Goal: Task Accomplishment & Management: Complete application form

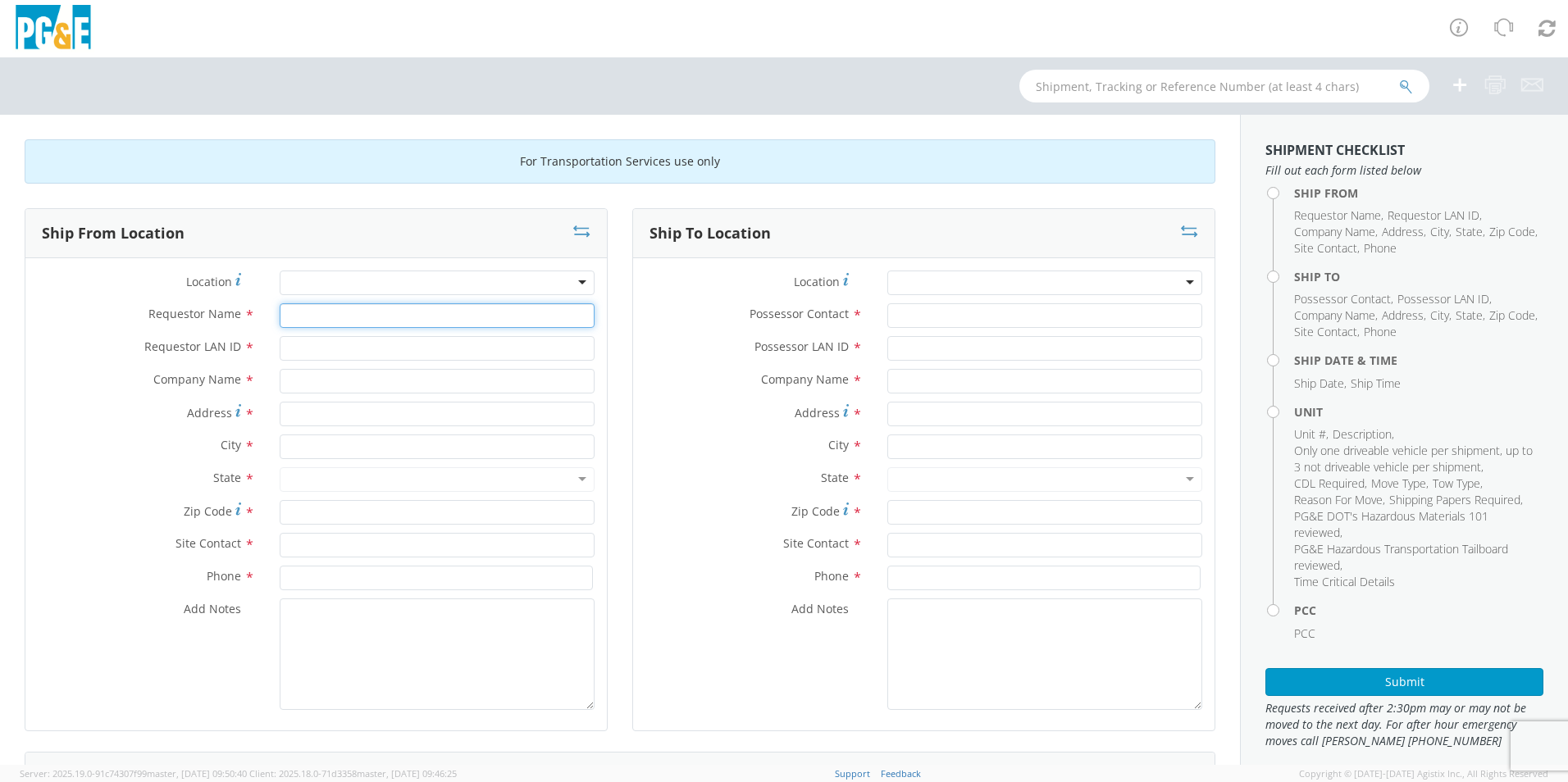
click at [337, 318] on input "Requestor Name *" at bounding box center [437, 316] width 315 height 25
type input "[PERSON_NAME]"
type input "A9HU"
type input "P"
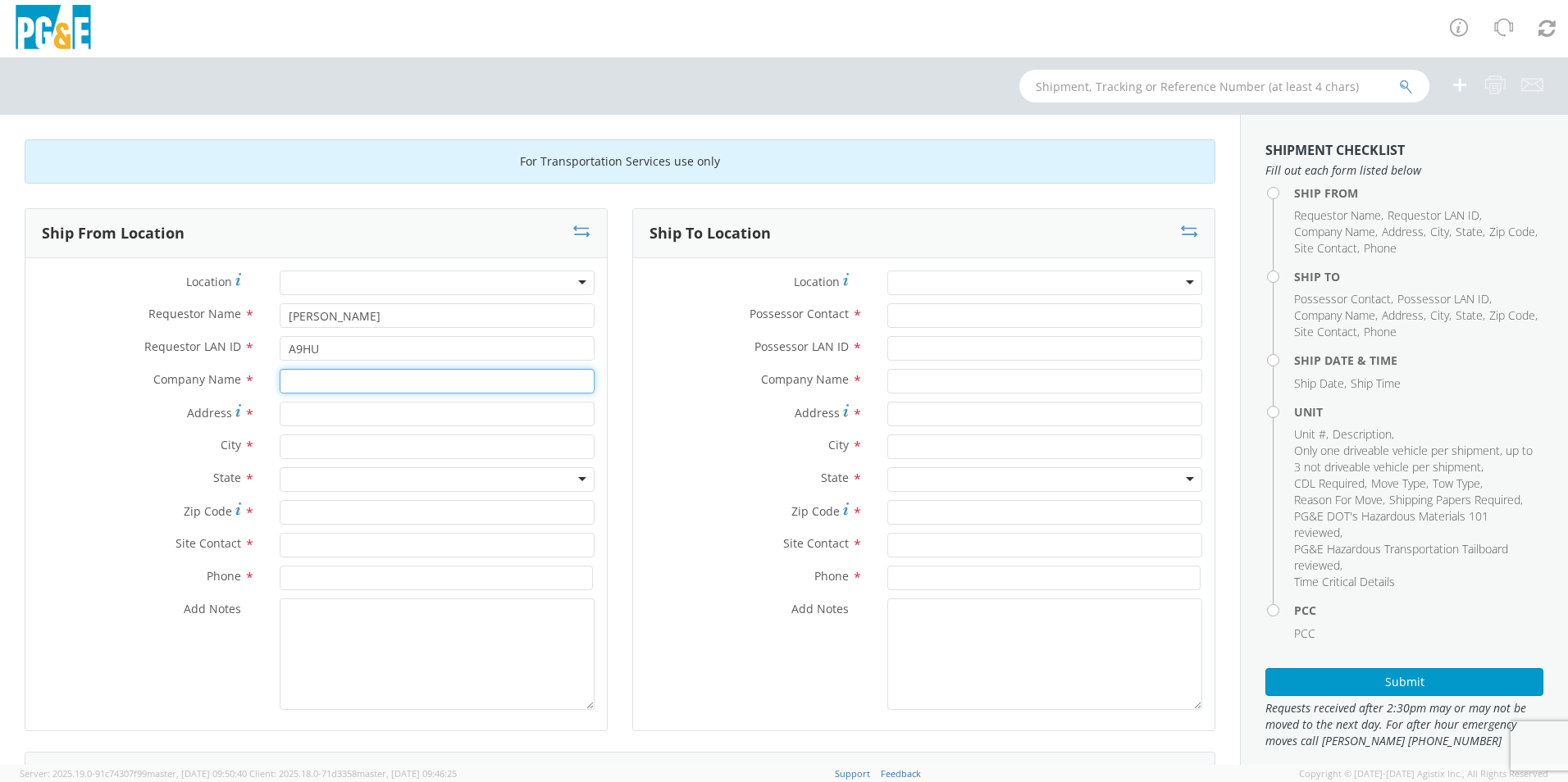
click at [308, 386] on input "text" at bounding box center [437, 382] width 315 height 25
type input "Terex"
click at [385, 411] on input "Address *" at bounding box center [437, 414] width 315 height 25
type input "[STREET_ADDRESS]"
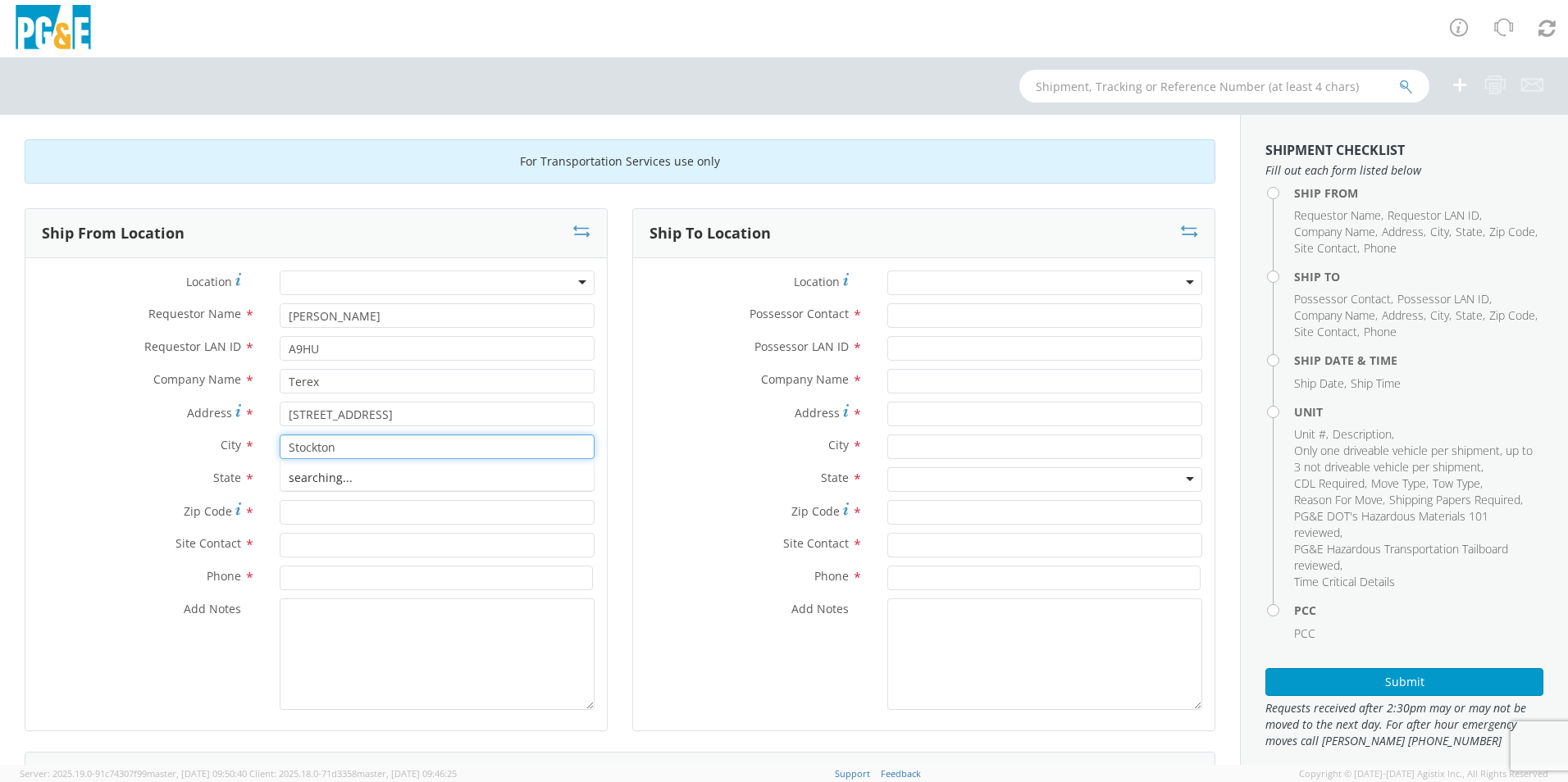
type input "Stockton"
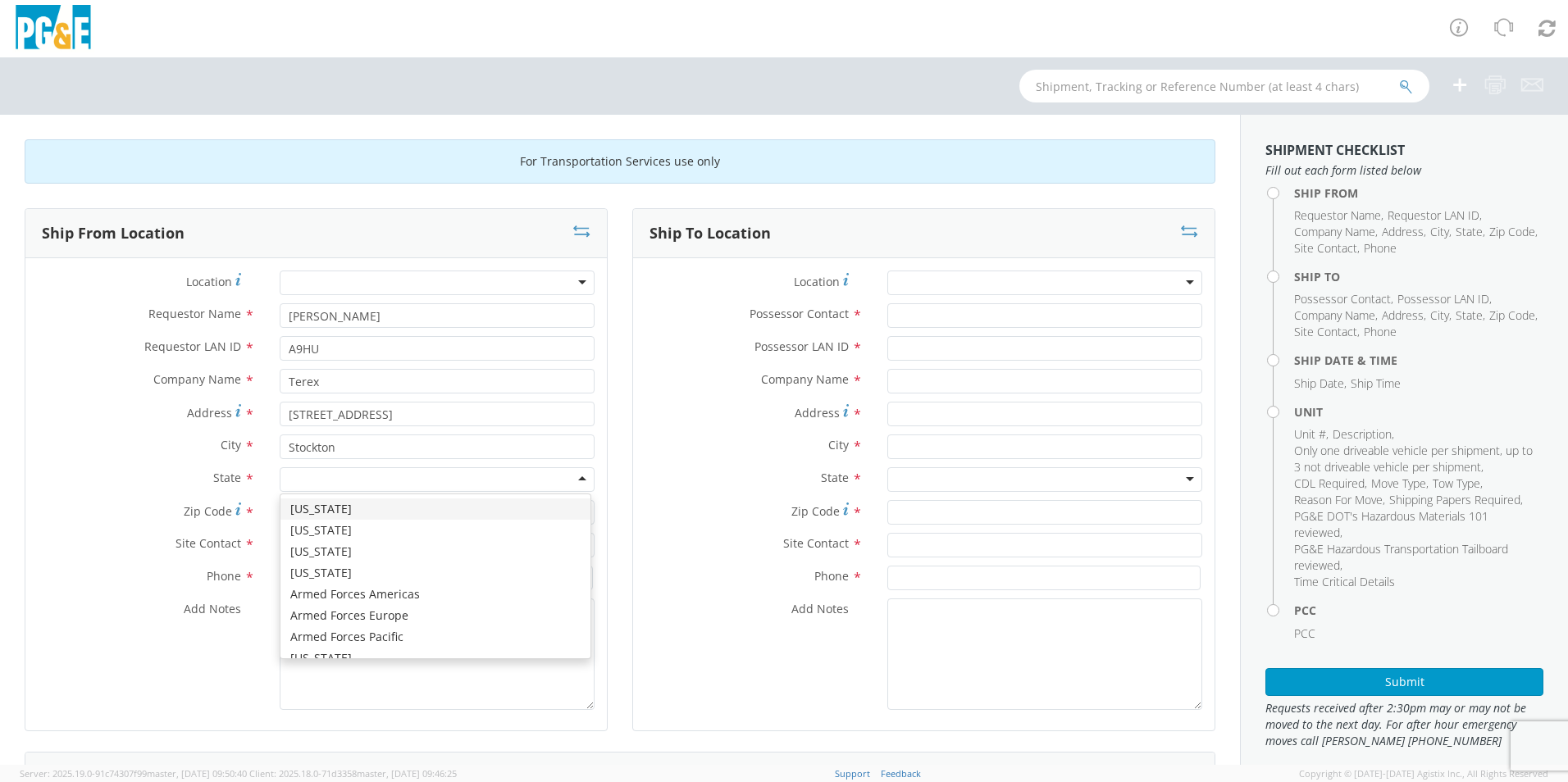
type input "c"
drag, startPoint x: 359, startPoint y: 530, endPoint x: 350, endPoint y: 527, distance: 9.5
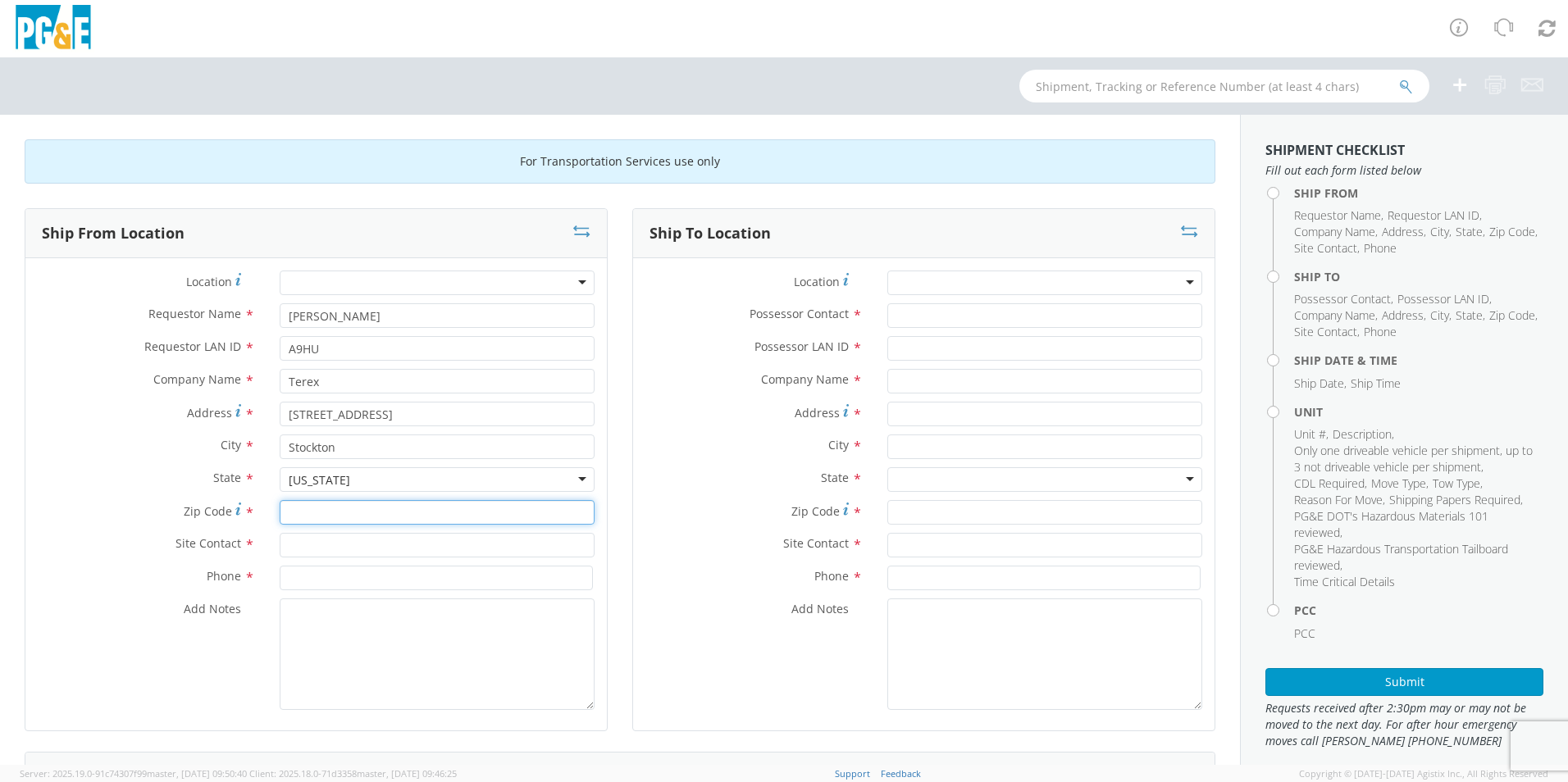
click at [328, 517] on input "Zip Code *" at bounding box center [437, 513] width 315 height 25
click at [354, 513] on input "Zip Code *" at bounding box center [437, 513] width 315 height 25
type input "95206"
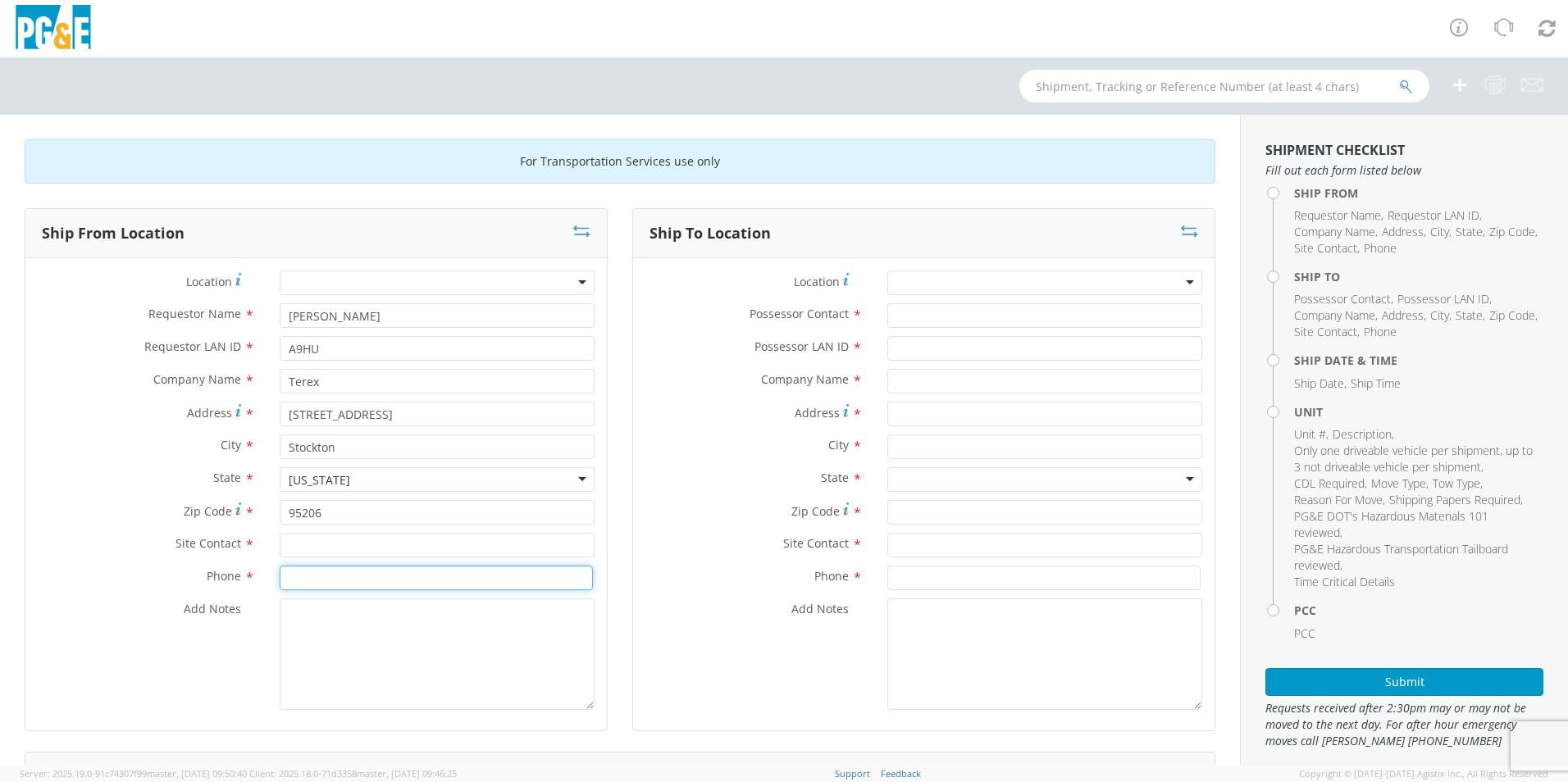
click at [299, 578] on input at bounding box center [436, 578] width 313 height 25
type input "2092427194"
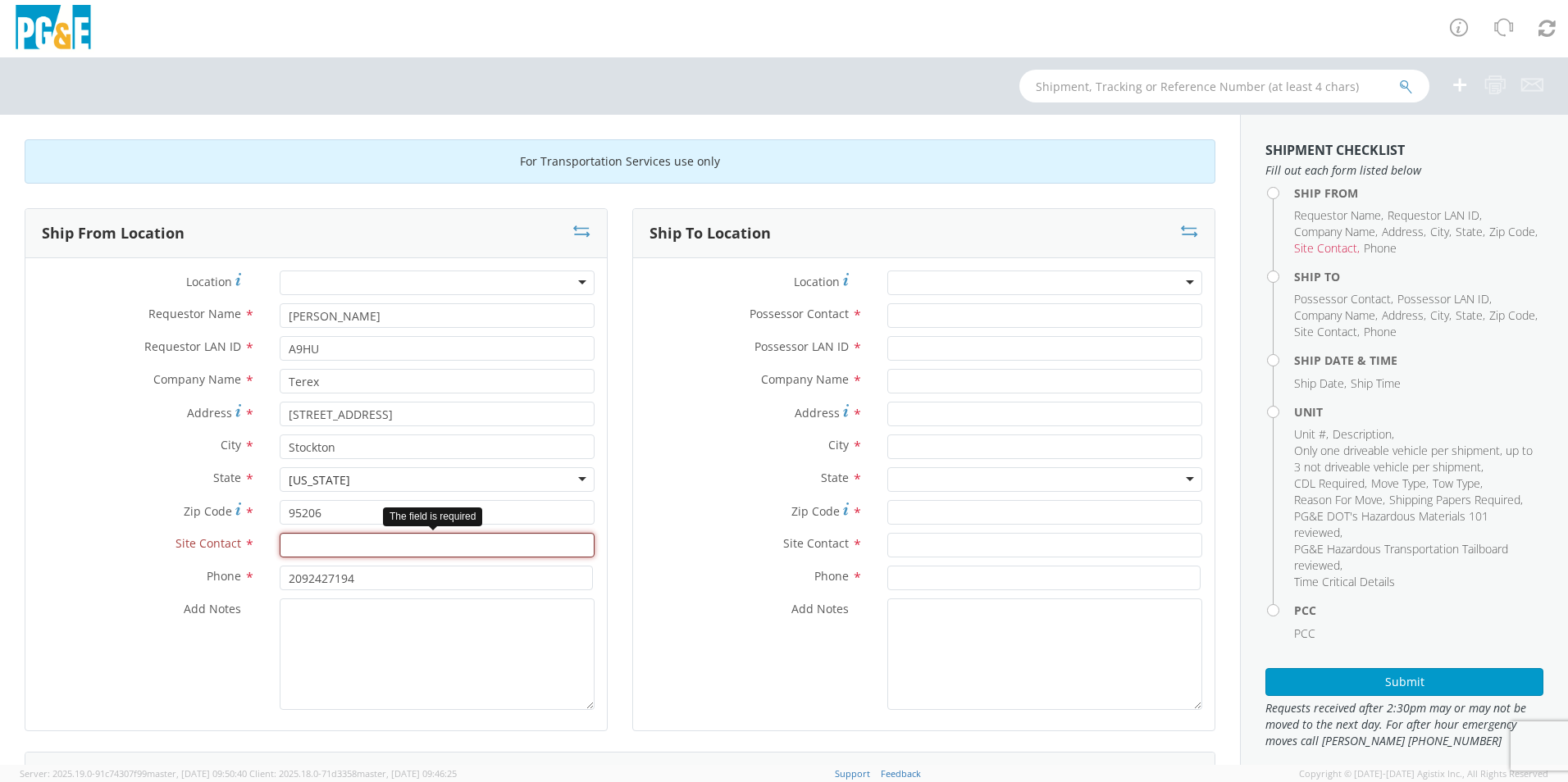
click at [346, 546] on input "text" at bounding box center [437, 546] width 315 height 25
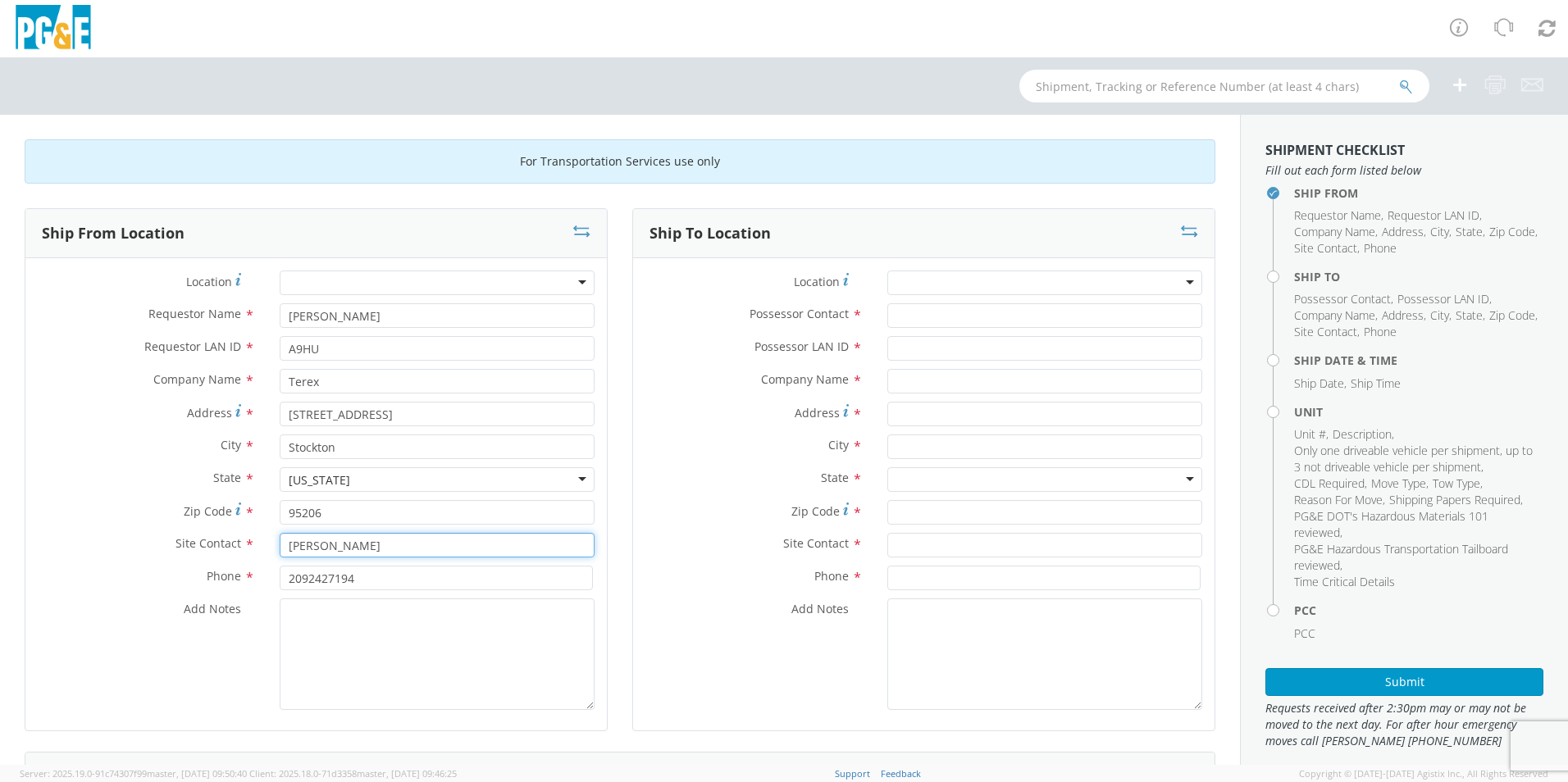
type input "[PERSON_NAME]"
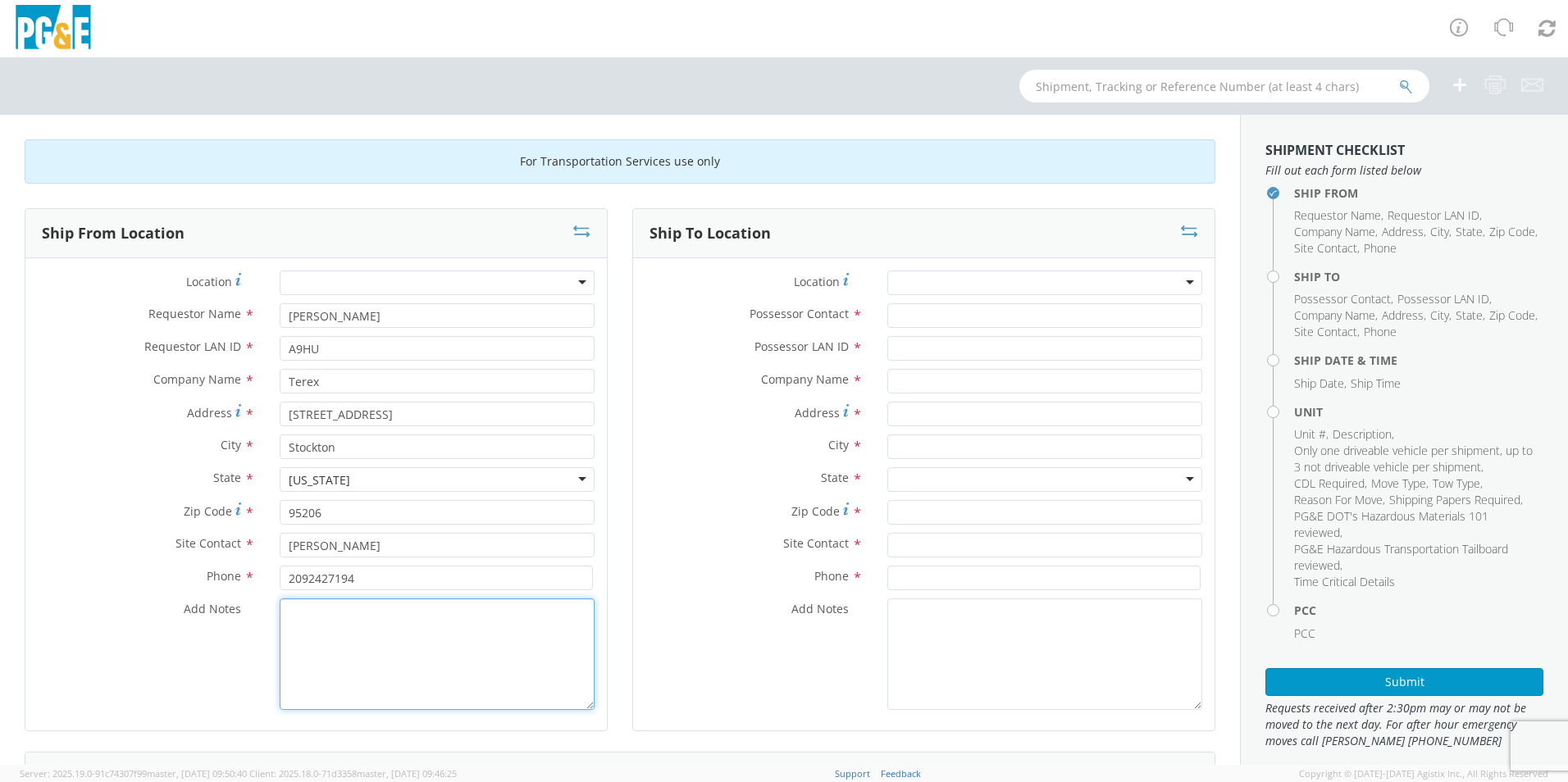
click at [365, 608] on textarea "Add Notes *" at bounding box center [437, 653] width 315 height 111
click at [613, 545] on div "Ship From Location Location * (OBSOLETE) [GEOGRAPHIC_DATA] SC - GC TRAILER (OBS…" at bounding box center [316, 480] width 608 height 544
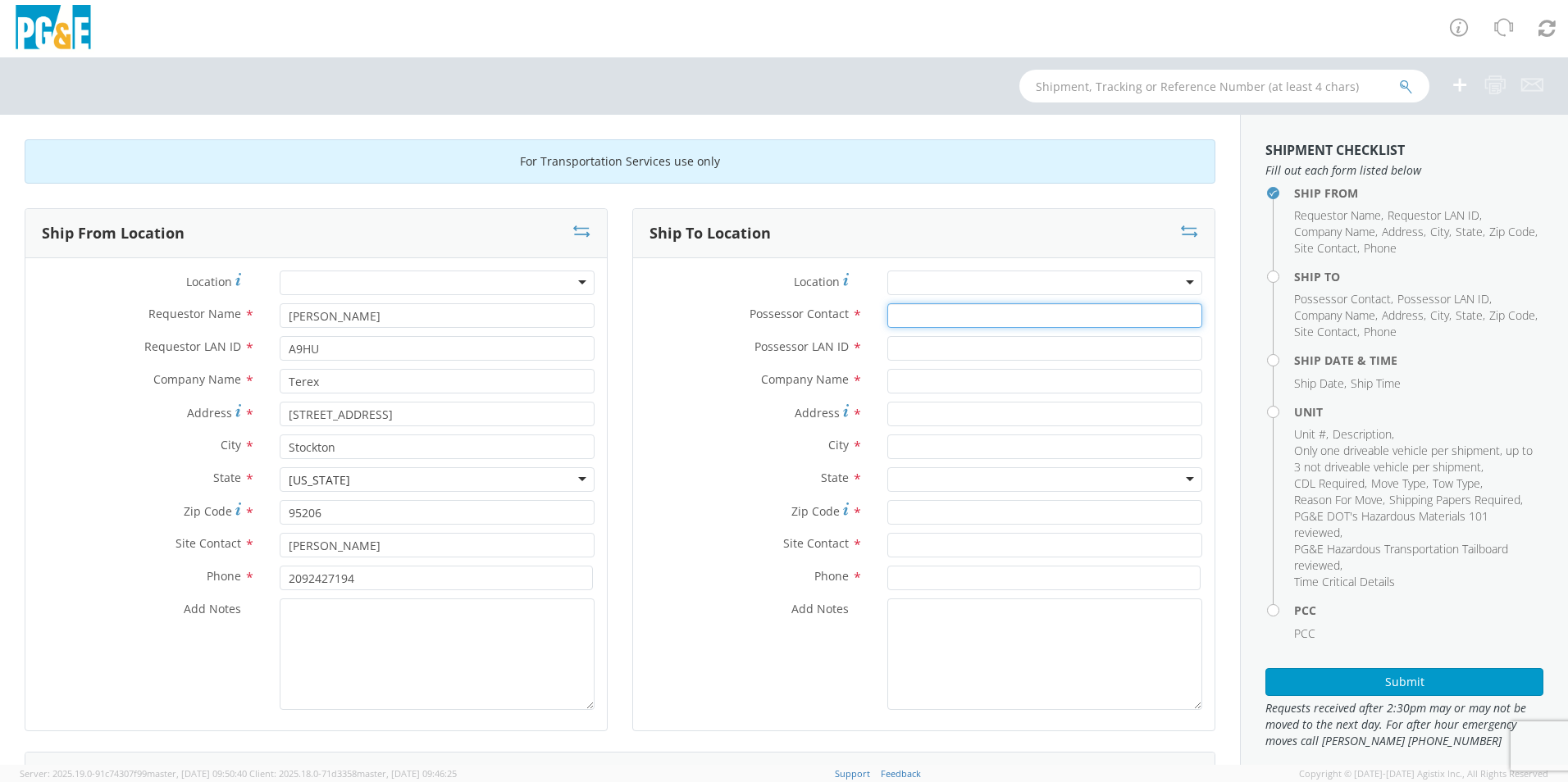
click at [892, 317] on input "Possessor Contact *" at bounding box center [1045, 316] width 315 height 25
click at [899, 319] on input "Possessor Contact *" at bounding box center [1045, 316] width 315 height 25
click at [905, 349] on input "Possessor LAN ID *" at bounding box center [1045, 349] width 315 height 25
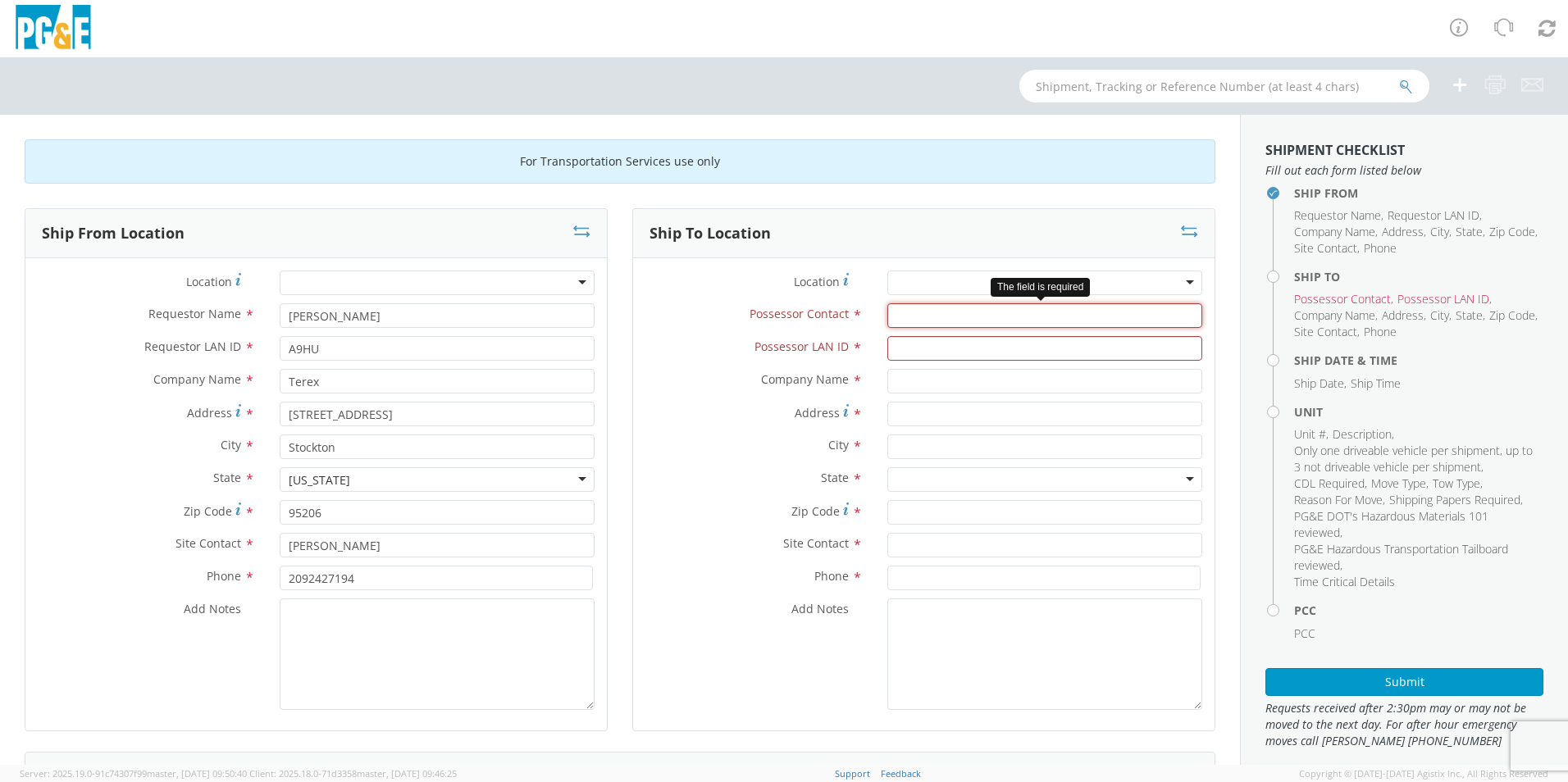
click at [904, 316] on input "Possessor Contact *" at bounding box center [1045, 316] width 315 height 25
click at [906, 316] on input "Possessor Contact *" at bounding box center [1045, 316] width 315 height 25
click at [905, 315] on input "Possessor Contact *" at bounding box center [1045, 316] width 315 height 25
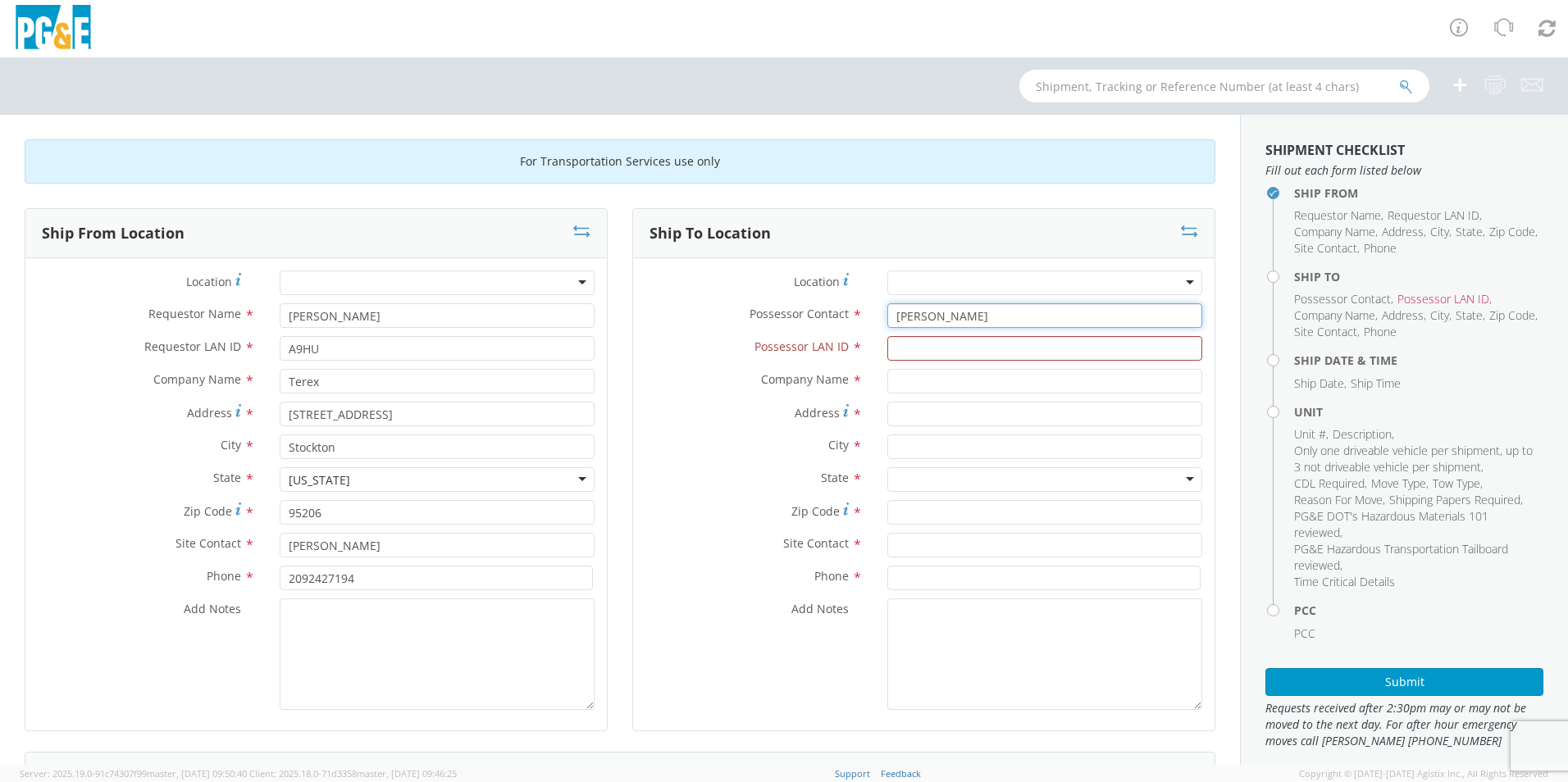
type input "[PERSON_NAME]"
type input "A9HU"
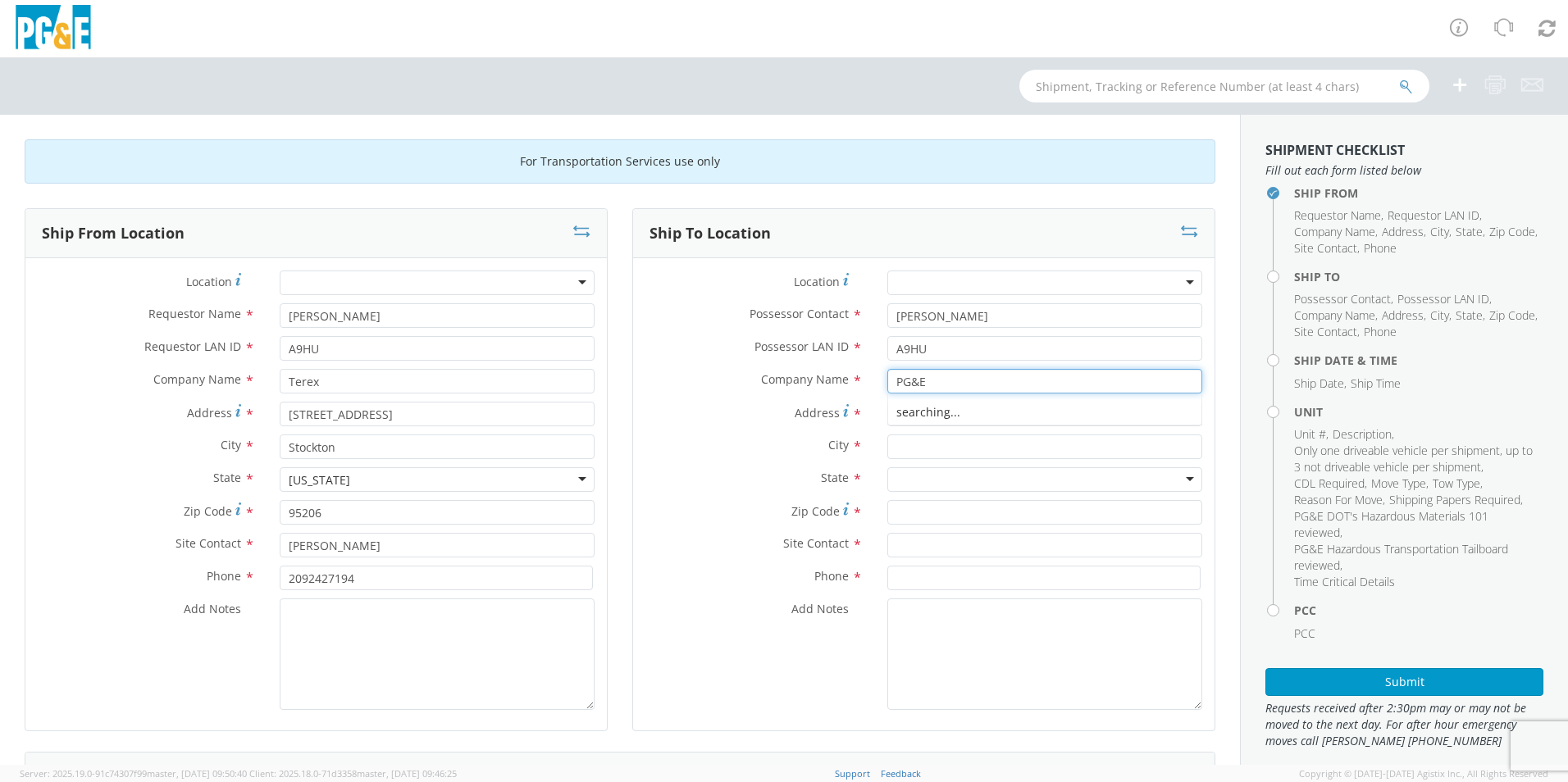
type input "PG&E"
type input "[STREET_ADDRESS]"
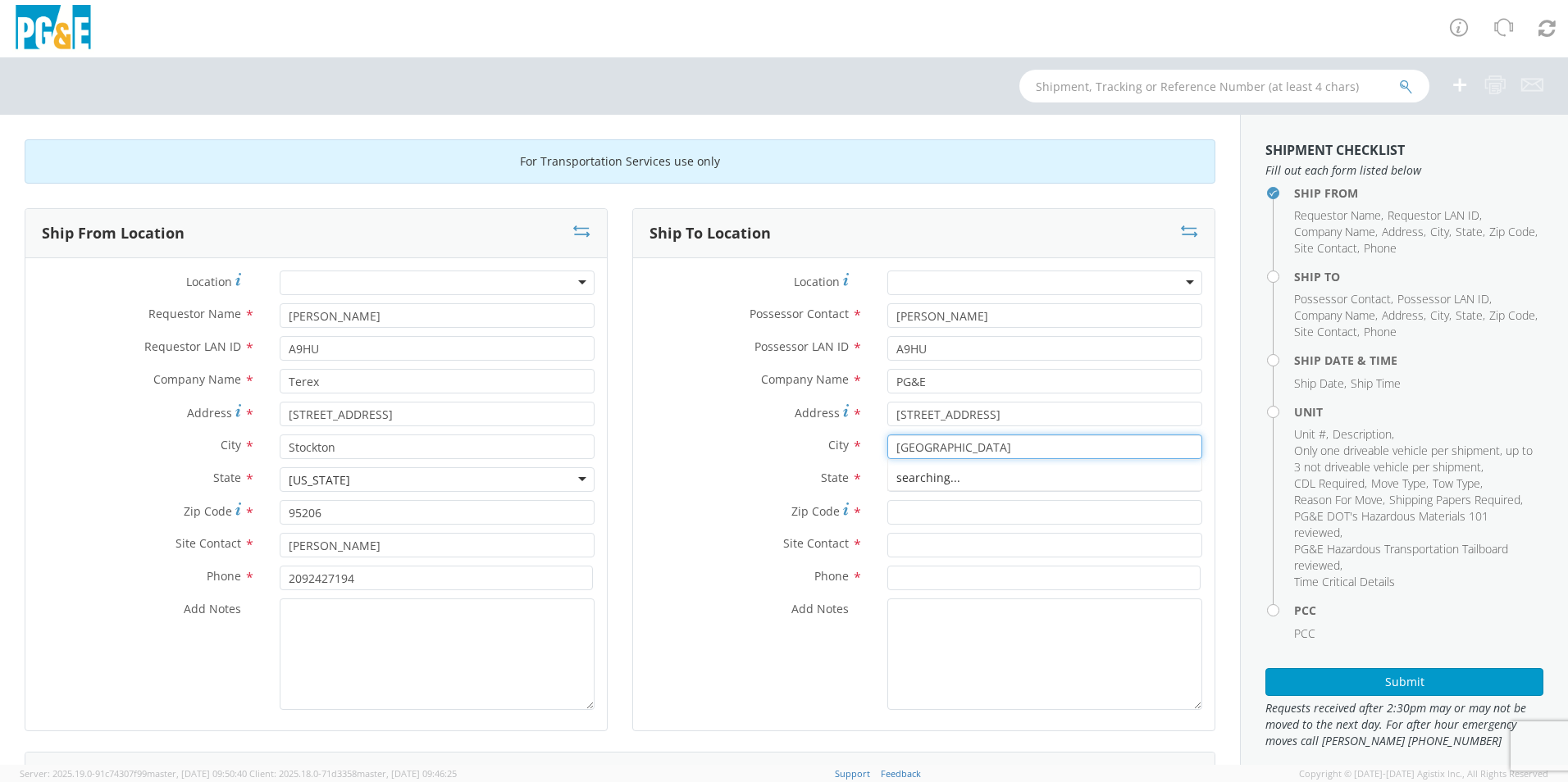
type input "[GEOGRAPHIC_DATA]"
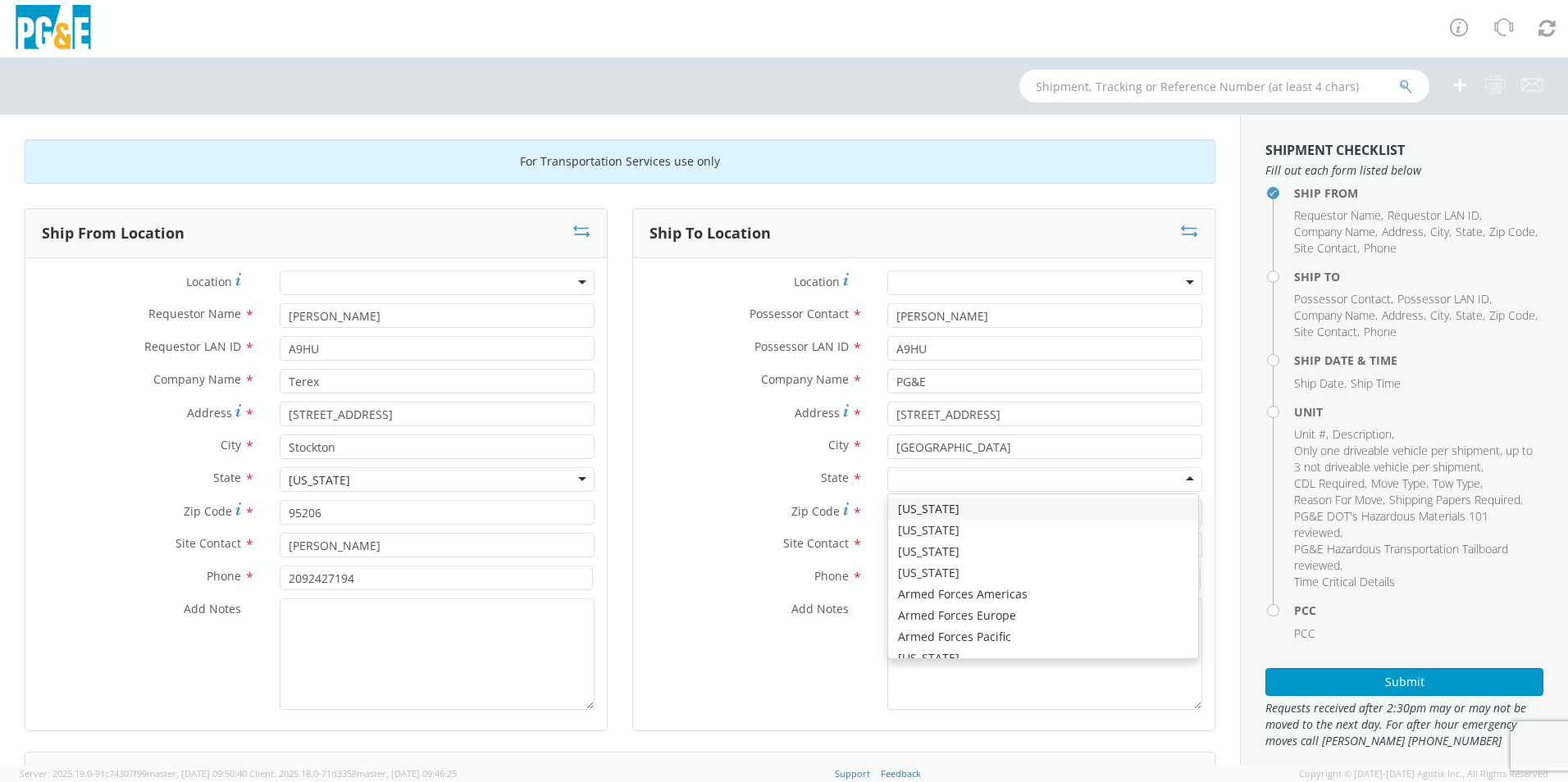
type input "c"
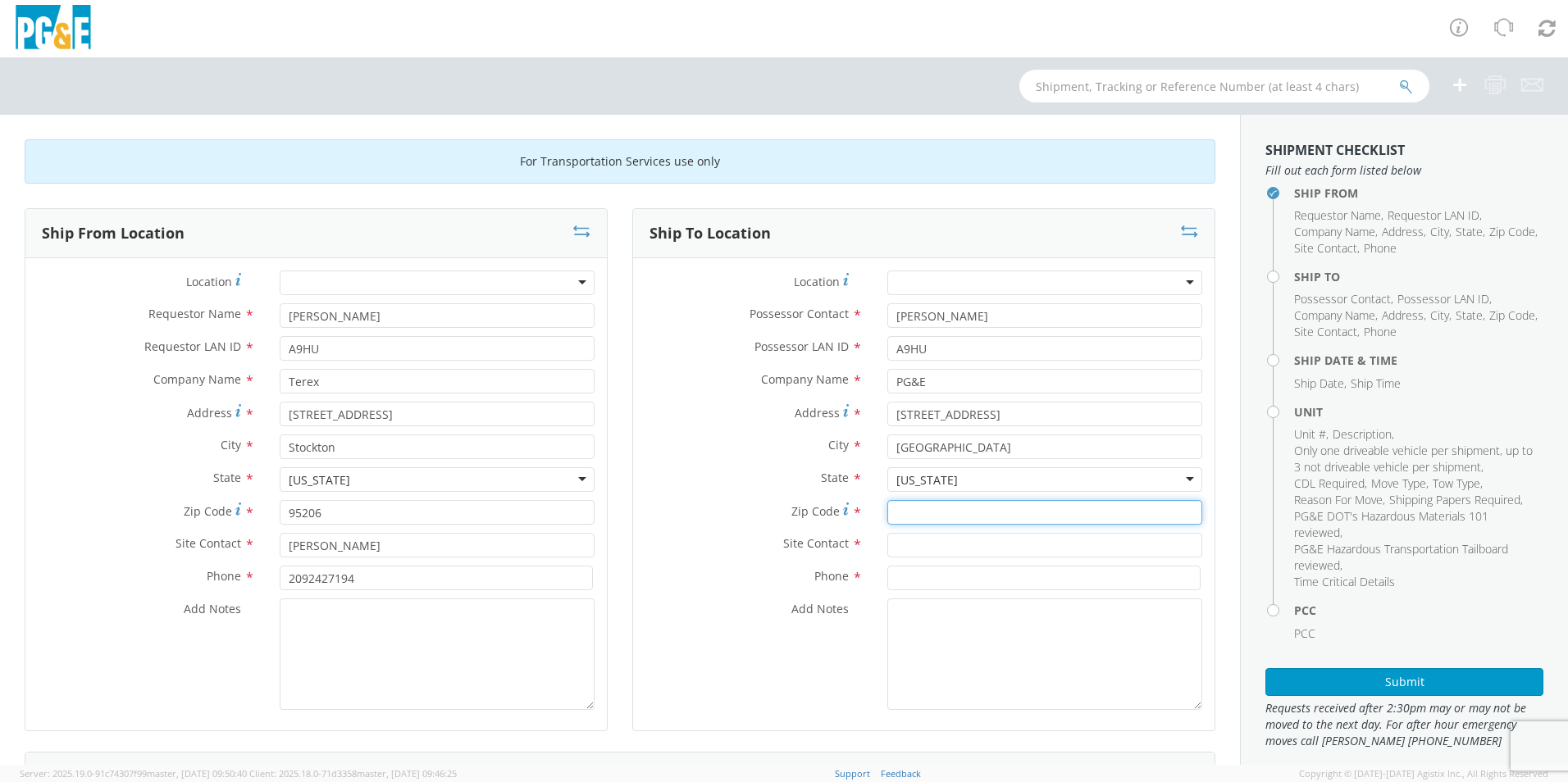
click at [909, 514] on input "Zip Code *" at bounding box center [1045, 513] width 315 height 25
type input "94518"
drag, startPoint x: 976, startPoint y: 541, endPoint x: 845, endPoint y: 529, distance: 131.5
click at [845, 529] on div "Location * (OBSOLETE) [PERSON_NAME] SC - GC TRAILER (OBSOLETE) [GEOGRAPHIC_DATA…" at bounding box center [923, 494] width 581 height 447
type input "9256746440"
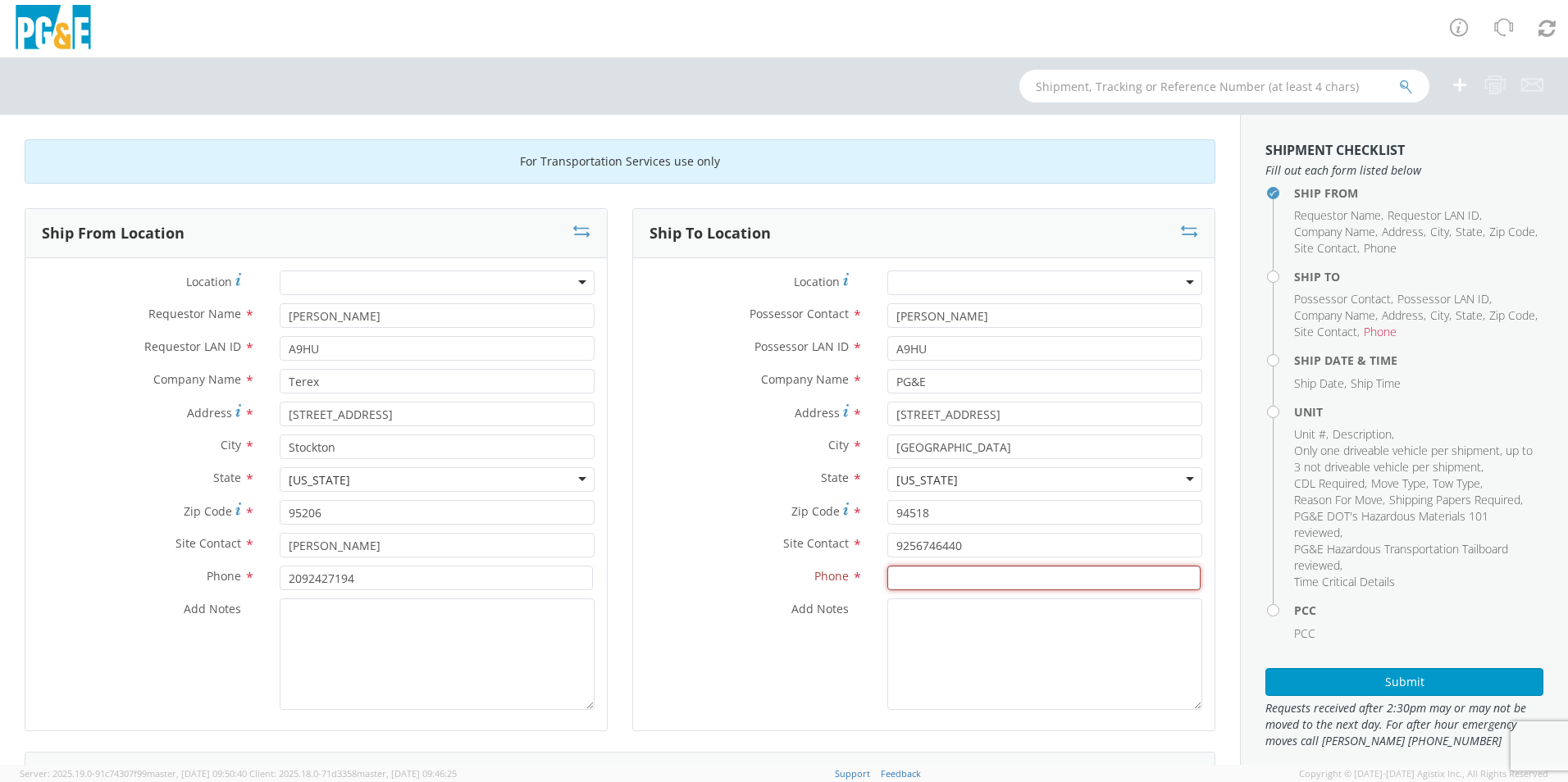
click at [938, 581] on input at bounding box center [1044, 578] width 313 height 25
paste input "9256746440"
type input "9256746440"
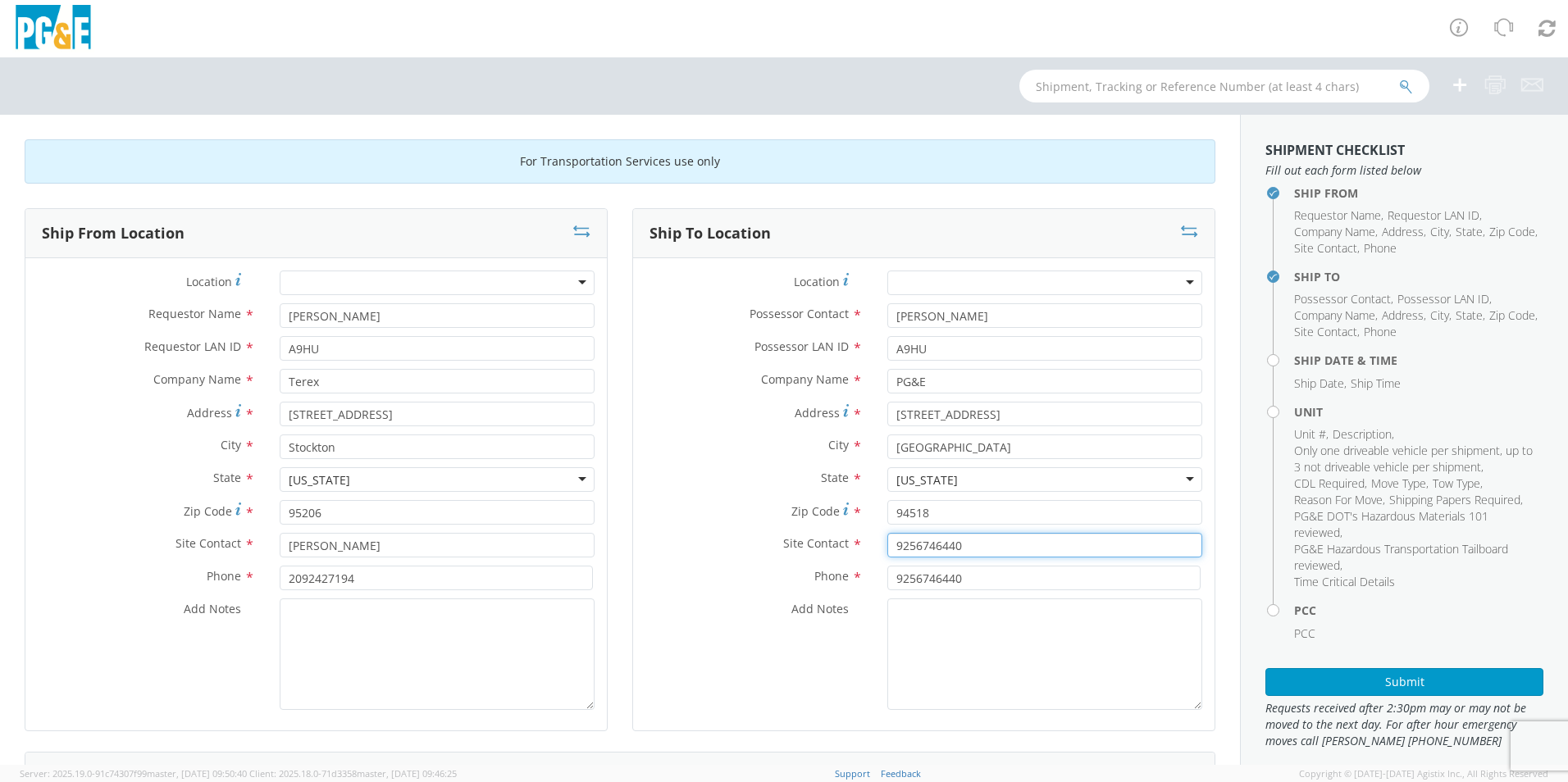
click at [996, 547] on input "9256746440" at bounding box center [1045, 546] width 315 height 25
type input "9"
drag, startPoint x: 908, startPoint y: 578, endPoint x: 956, endPoint y: 618, distance: 62.5
click at [923, 589] on input "9256746440" at bounding box center [1044, 578] width 313 height 25
type input "[PHONE_NUMBER]"
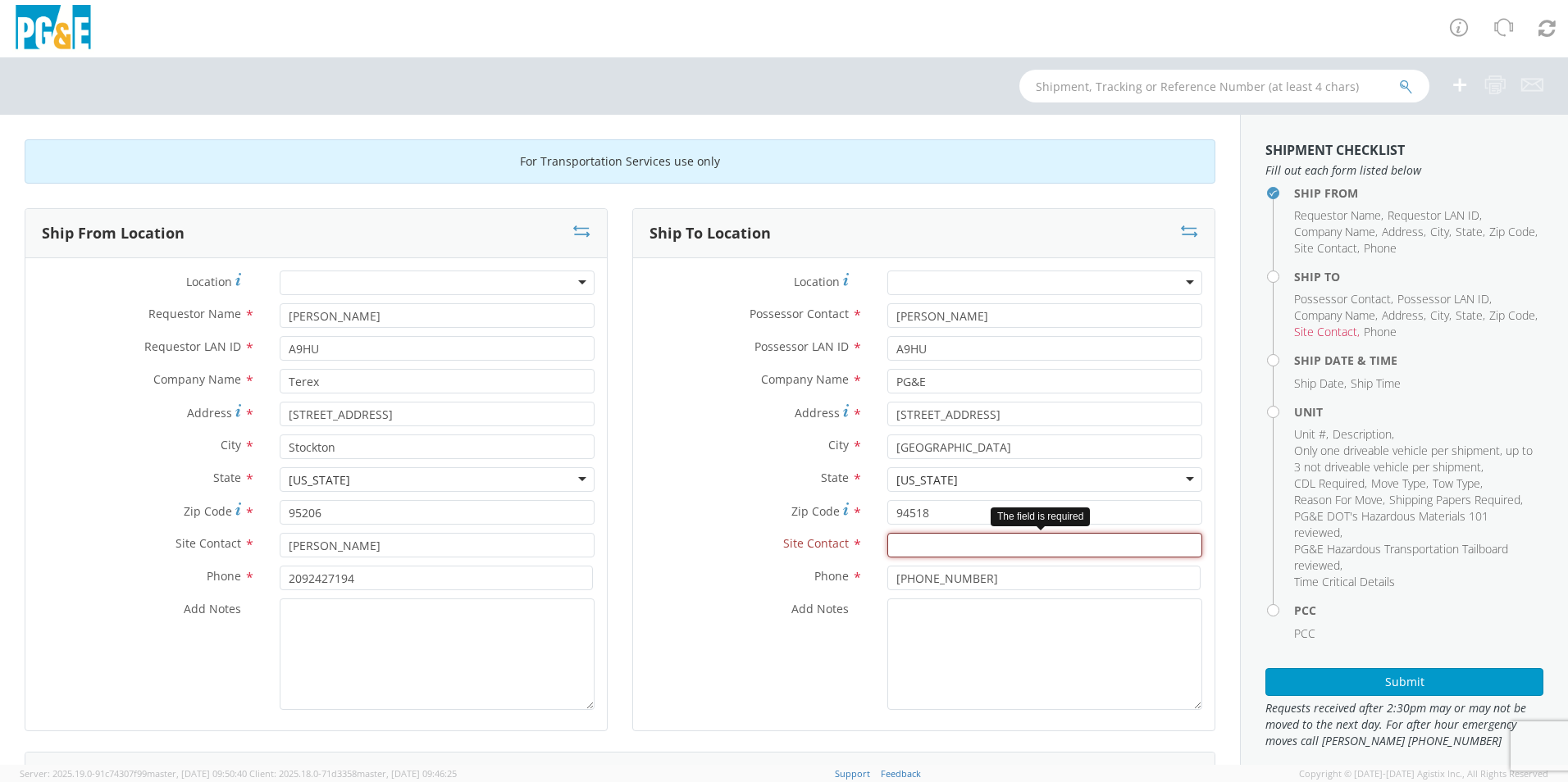
click at [922, 537] on input "text" at bounding box center [1045, 546] width 315 height 25
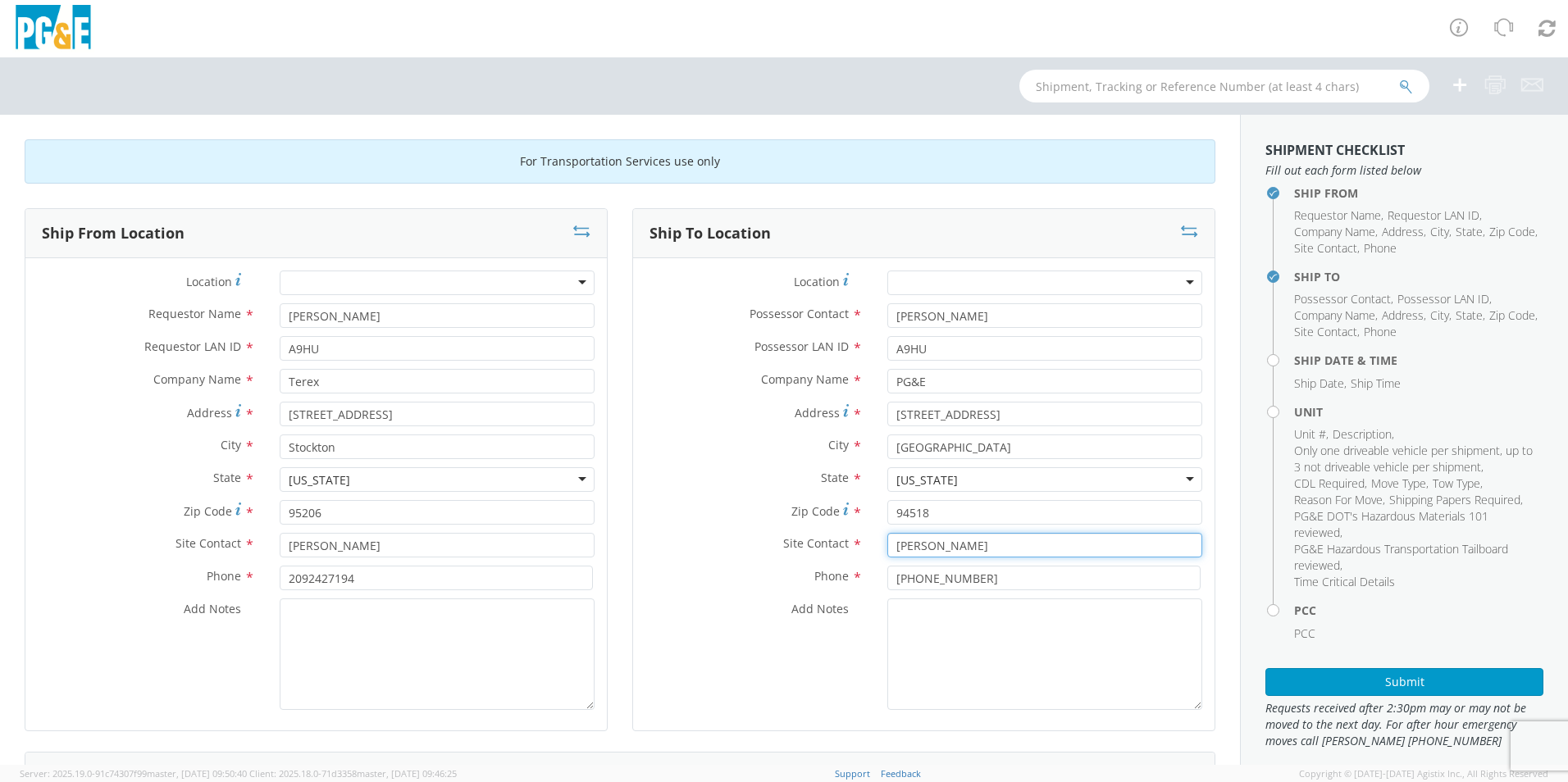
type input "[PERSON_NAME]"
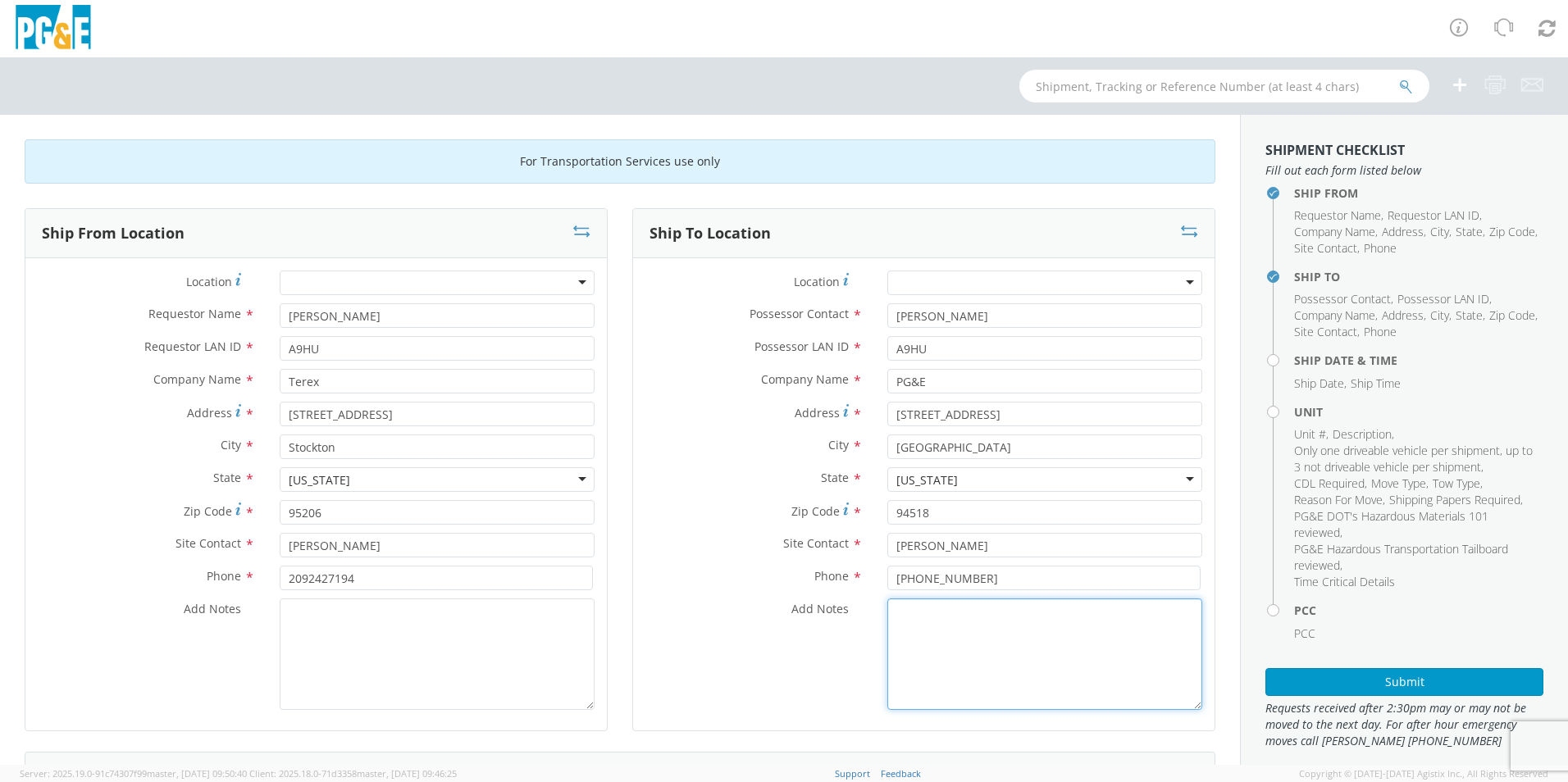
click at [956, 650] on textarea "Add Notes *" at bounding box center [1045, 653] width 315 height 111
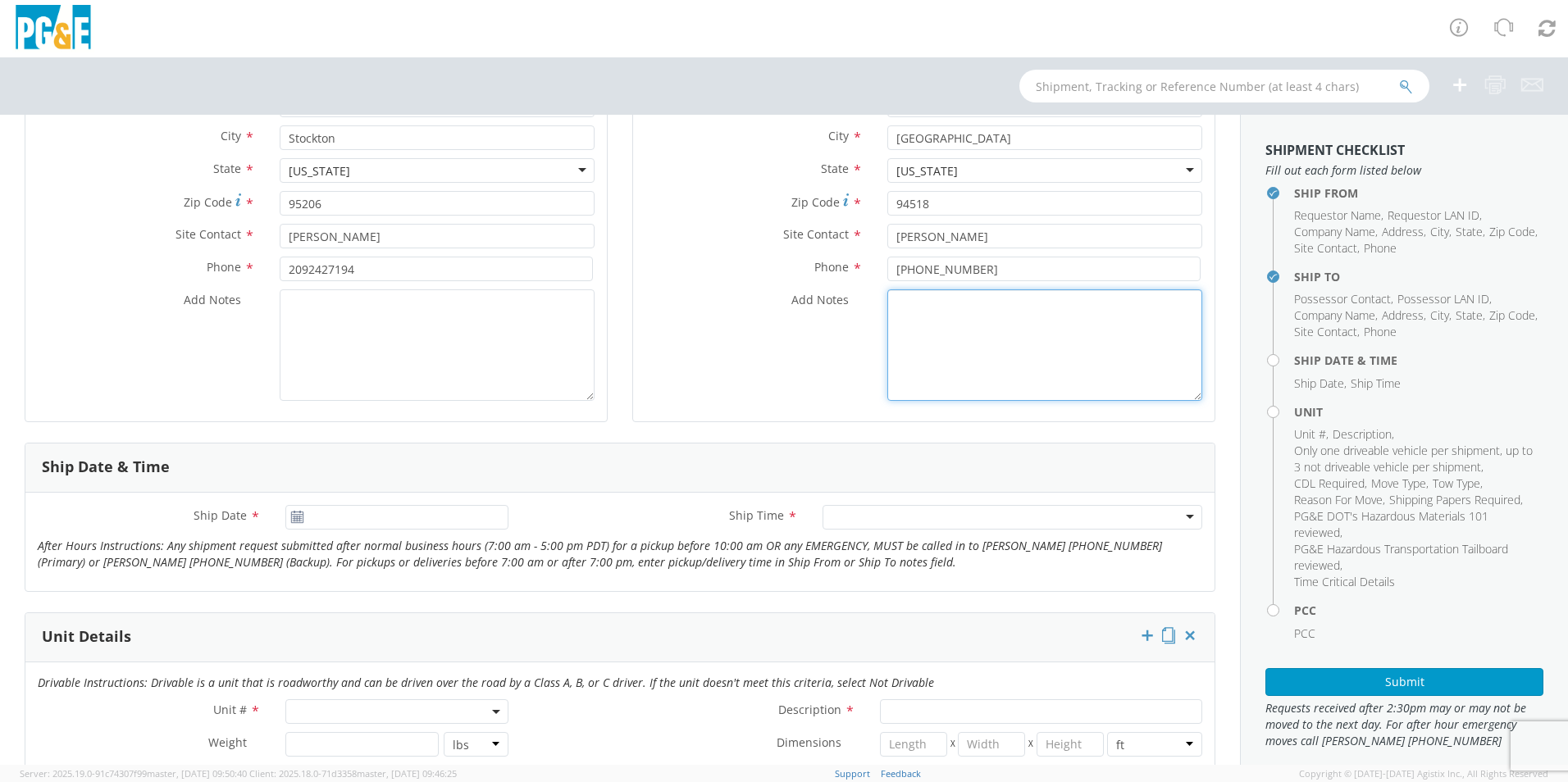
scroll to position [328, 0]
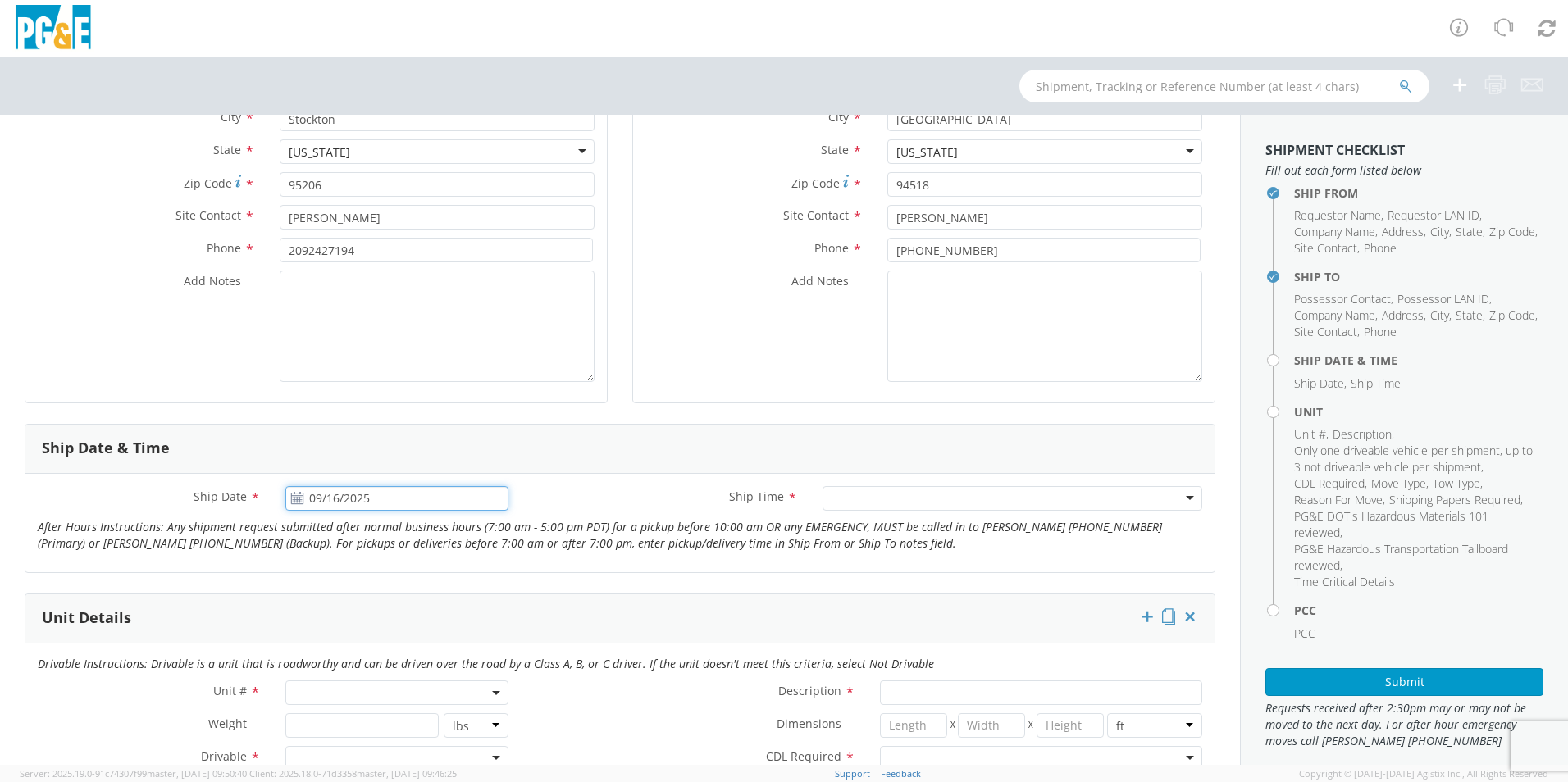
click at [338, 499] on input "09/16/2025" at bounding box center [397, 499] width 223 height 25
click at [400, 630] on td "17" at bounding box center [399, 627] width 35 height 25
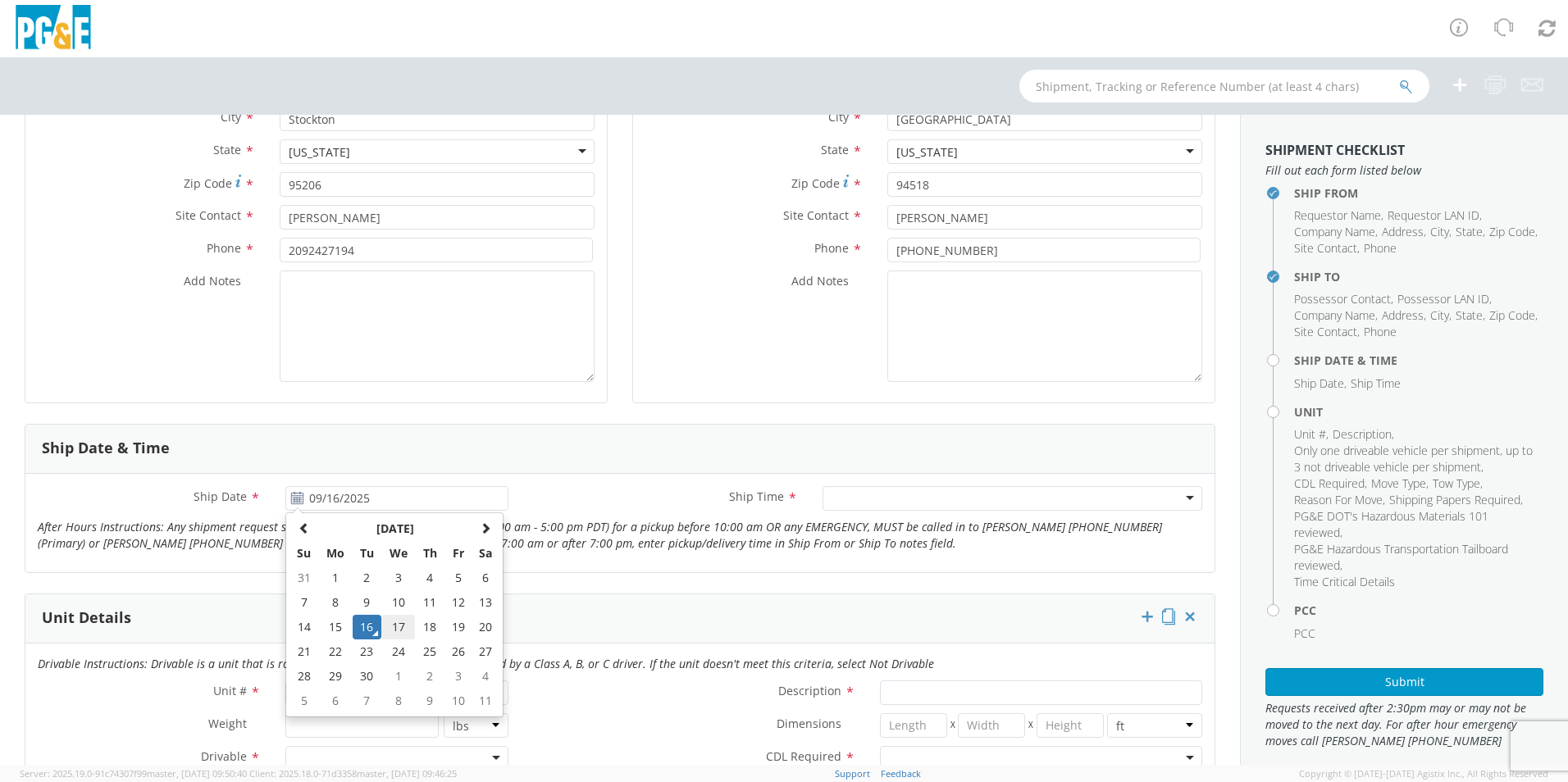
type input "09/17/2025"
click at [584, 528] on icon "After Hours Instructions: Any shipment request submitted after normal business …" at bounding box center [600, 535] width 1124 height 32
click at [832, 505] on input "select-one" at bounding box center [833, 499] width 3 height 16
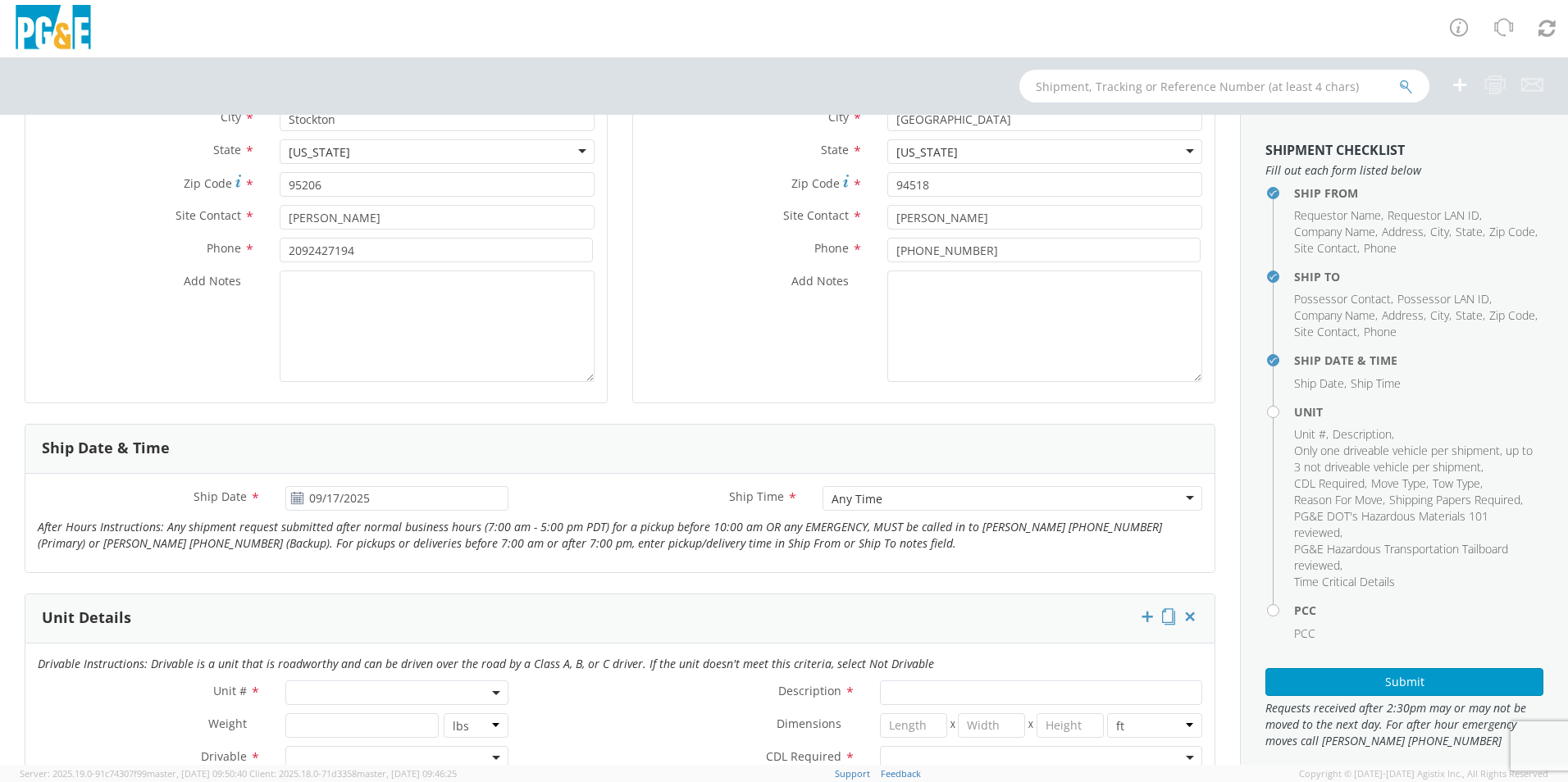
click at [664, 490] on label "Ship Time *" at bounding box center [665, 497] width 289 height 21
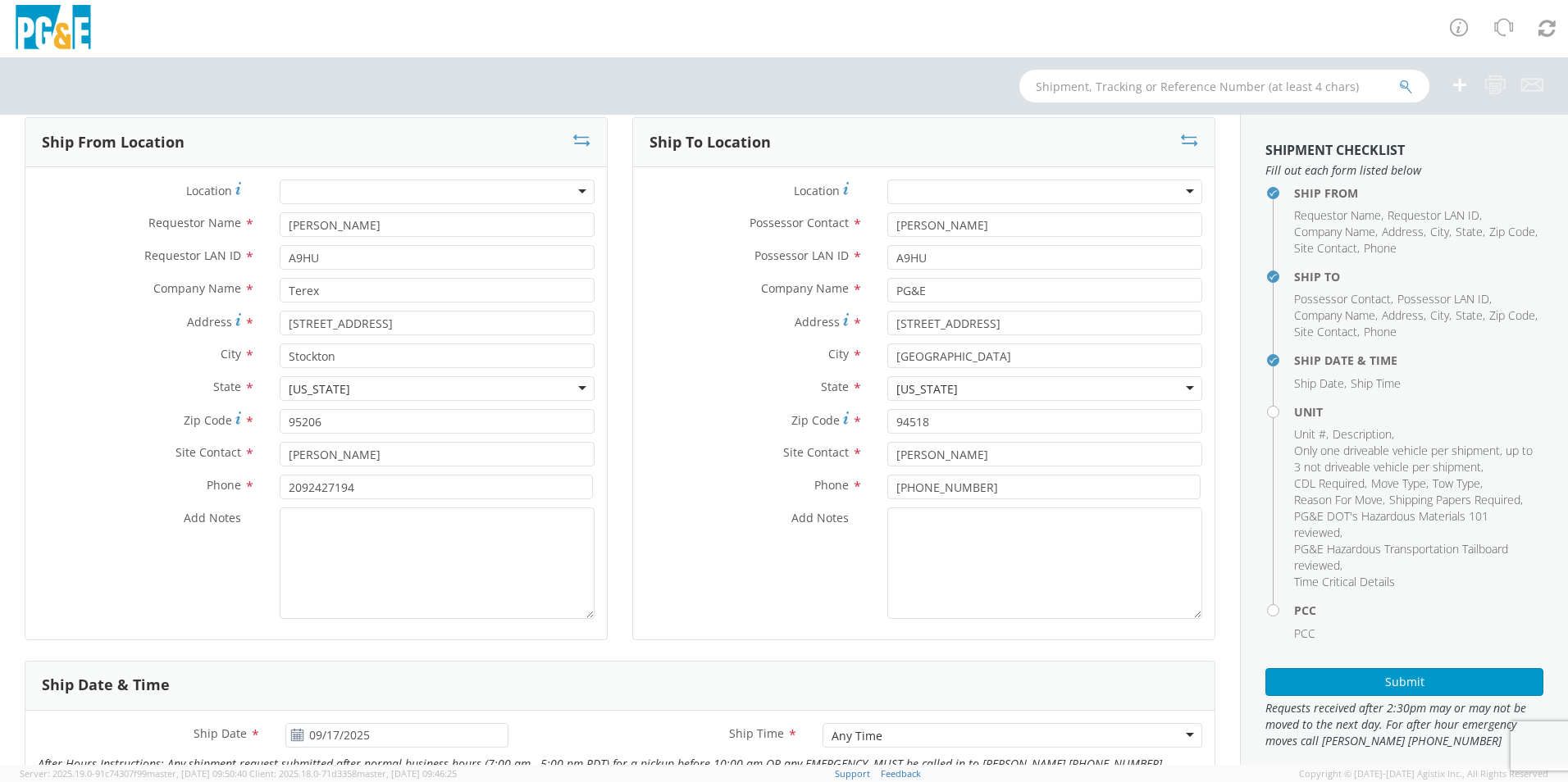
scroll to position [82, 0]
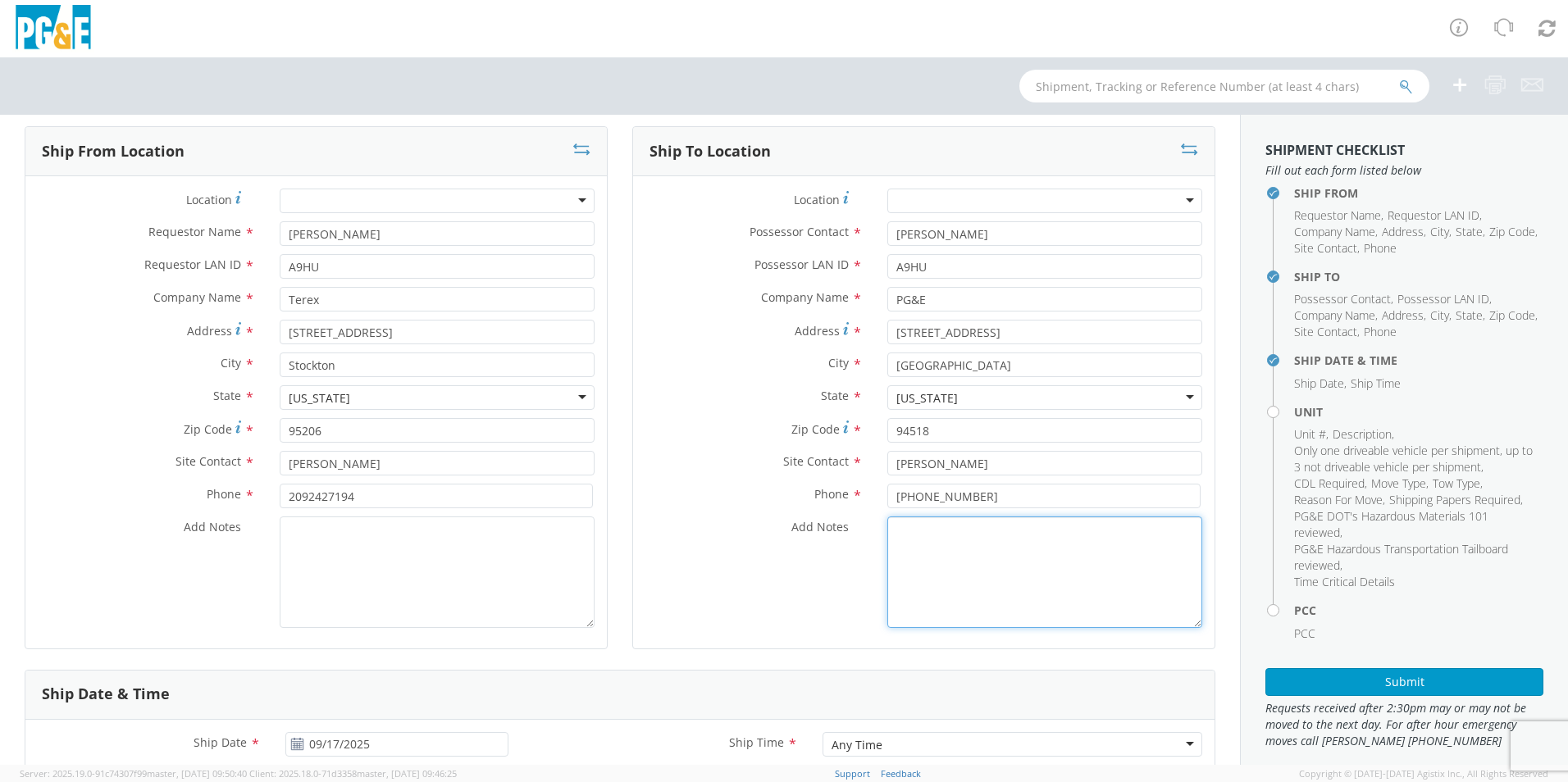
click at [927, 569] on textarea "Add Notes *" at bounding box center [1045, 572] width 315 height 111
type textarea "pickup unit at [GEOGRAPHIC_DATA] and bring to CONG"
click at [830, 615] on div "Add Notes * pickup unit at [GEOGRAPHIC_DATA] and bring to CONG" at bounding box center [923, 572] width 581 height 111
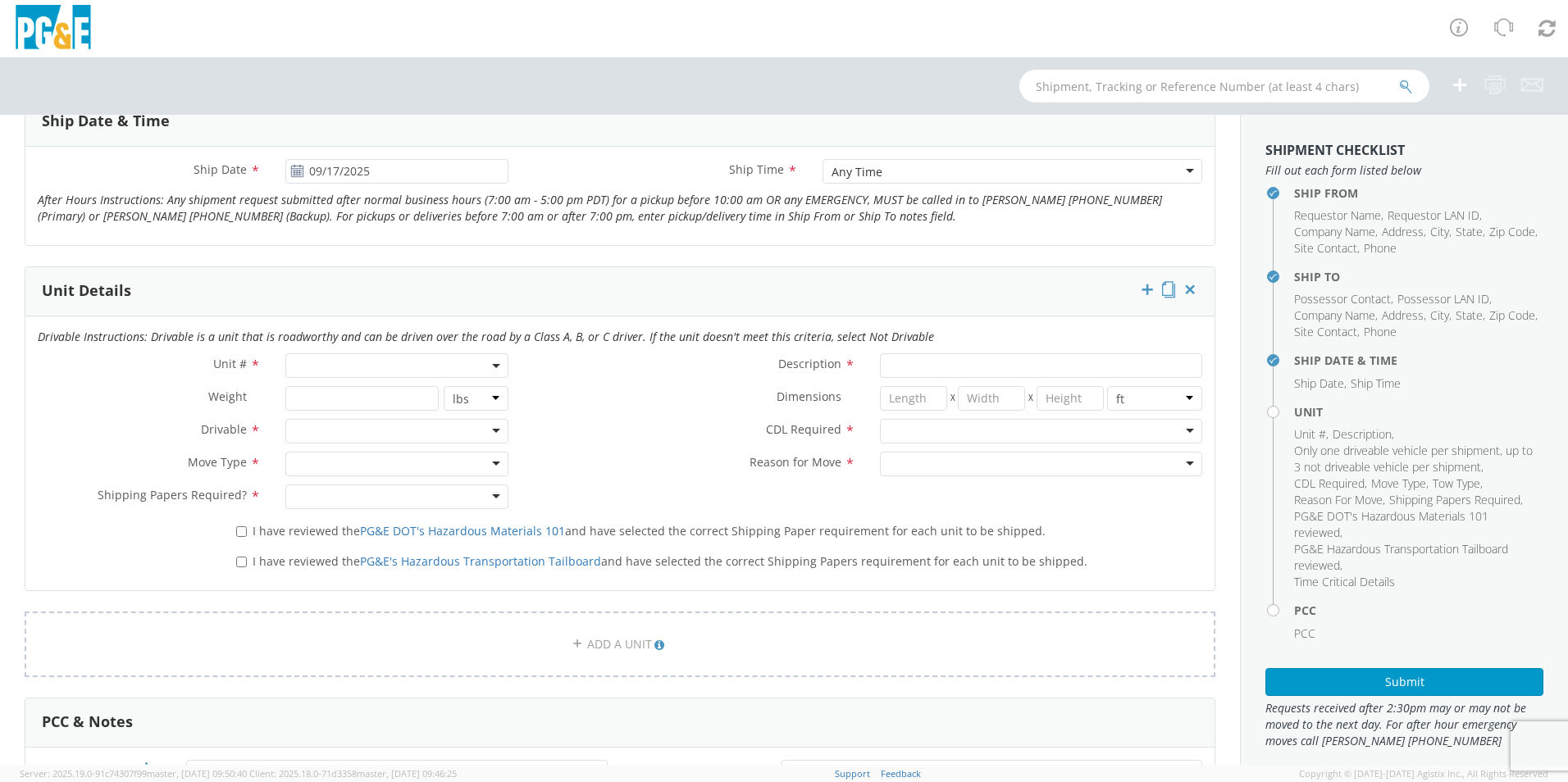
scroll to position [656, 0]
click at [345, 368] on span at bounding box center [397, 365] width 223 height 25
click at [344, 399] on input "search" at bounding box center [396, 392] width 213 height 25
type input "b36599"
type input "TRUCK; MATERIAL HANDLER: 39' - 59' 4X4"
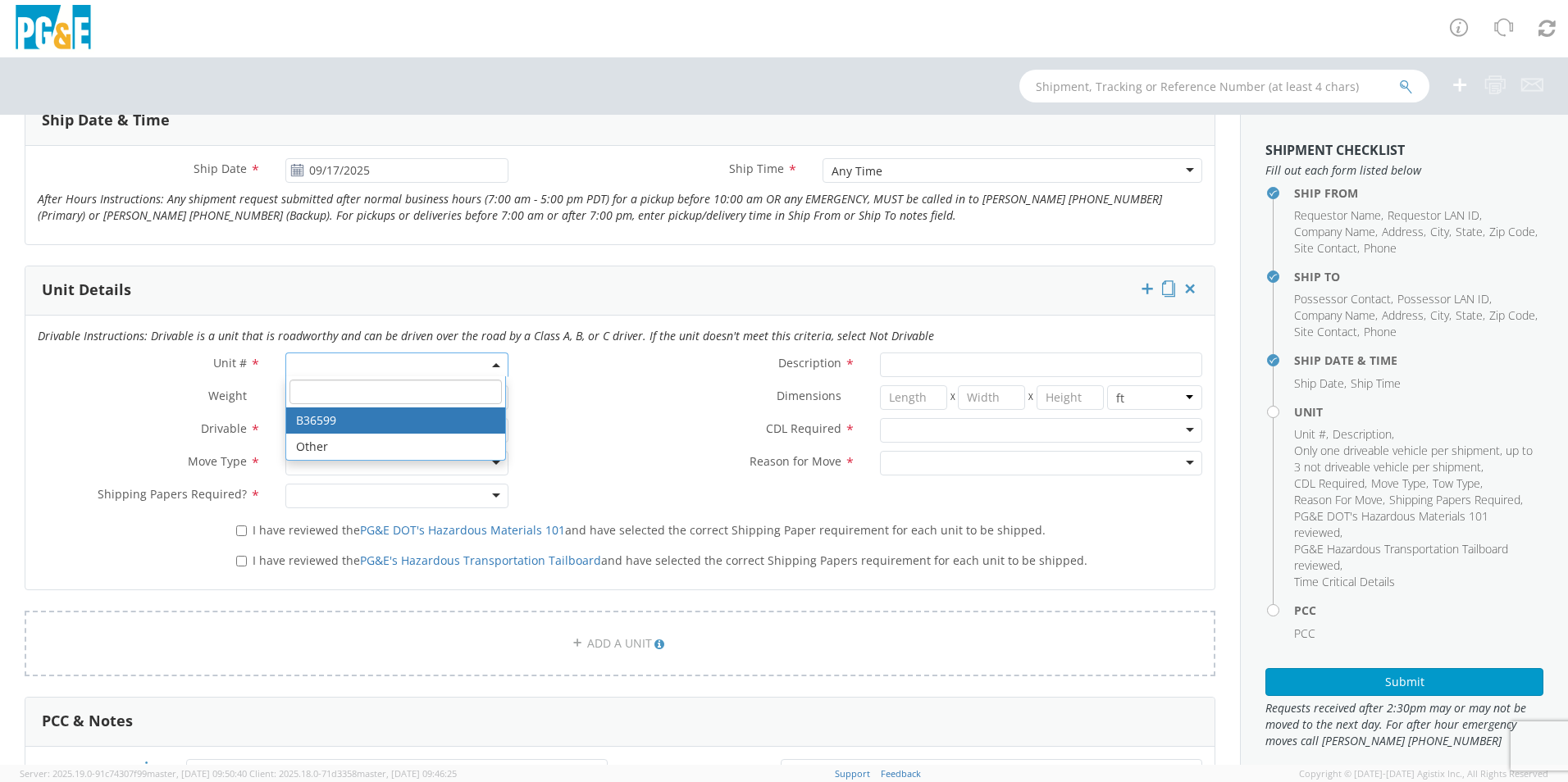
type input "56000"
select select "B36599"
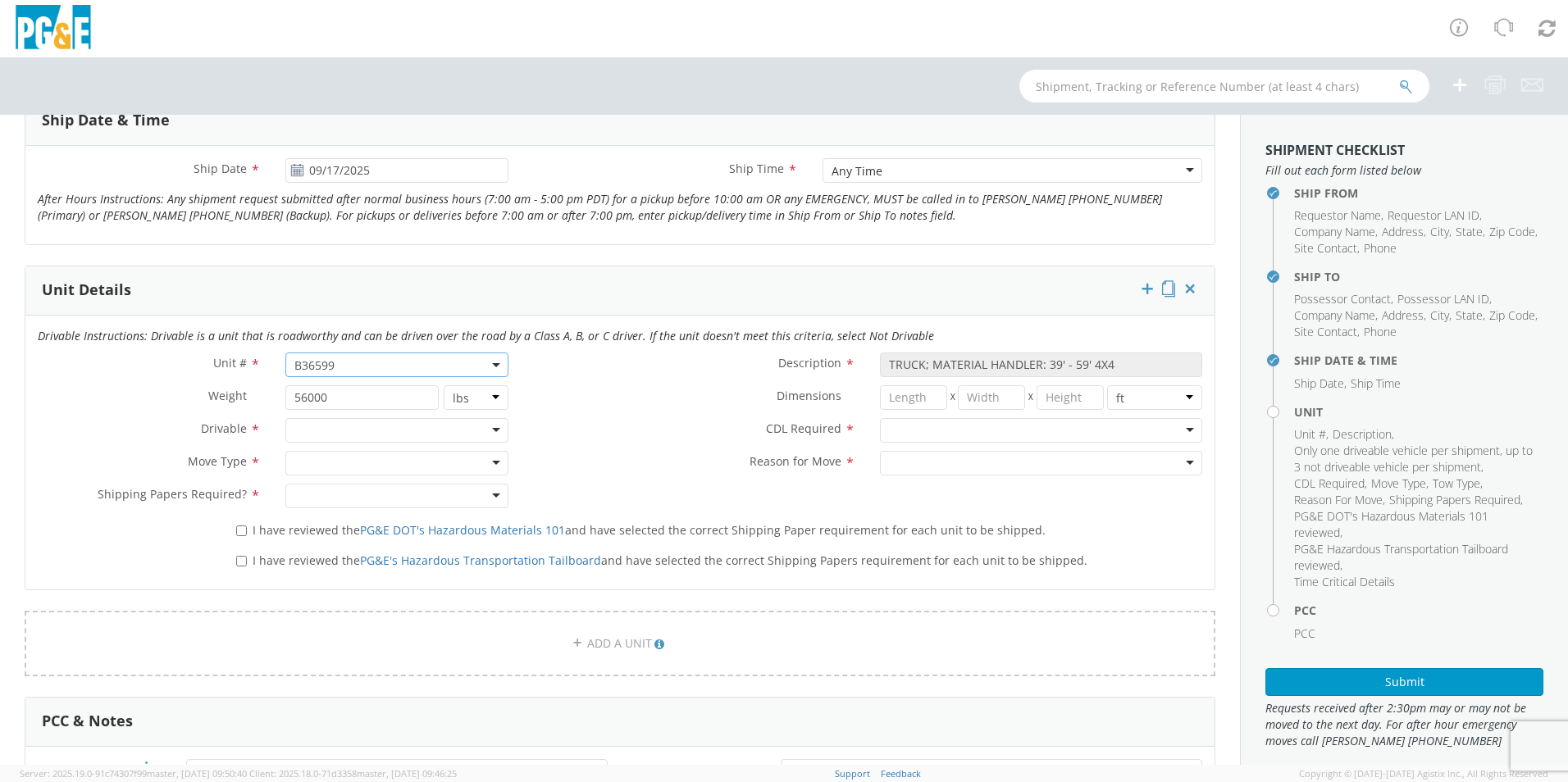
click at [335, 432] on div at bounding box center [397, 430] width 223 height 25
click at [326, 460] on div at bounding box center [397, 463] width 223 height 25
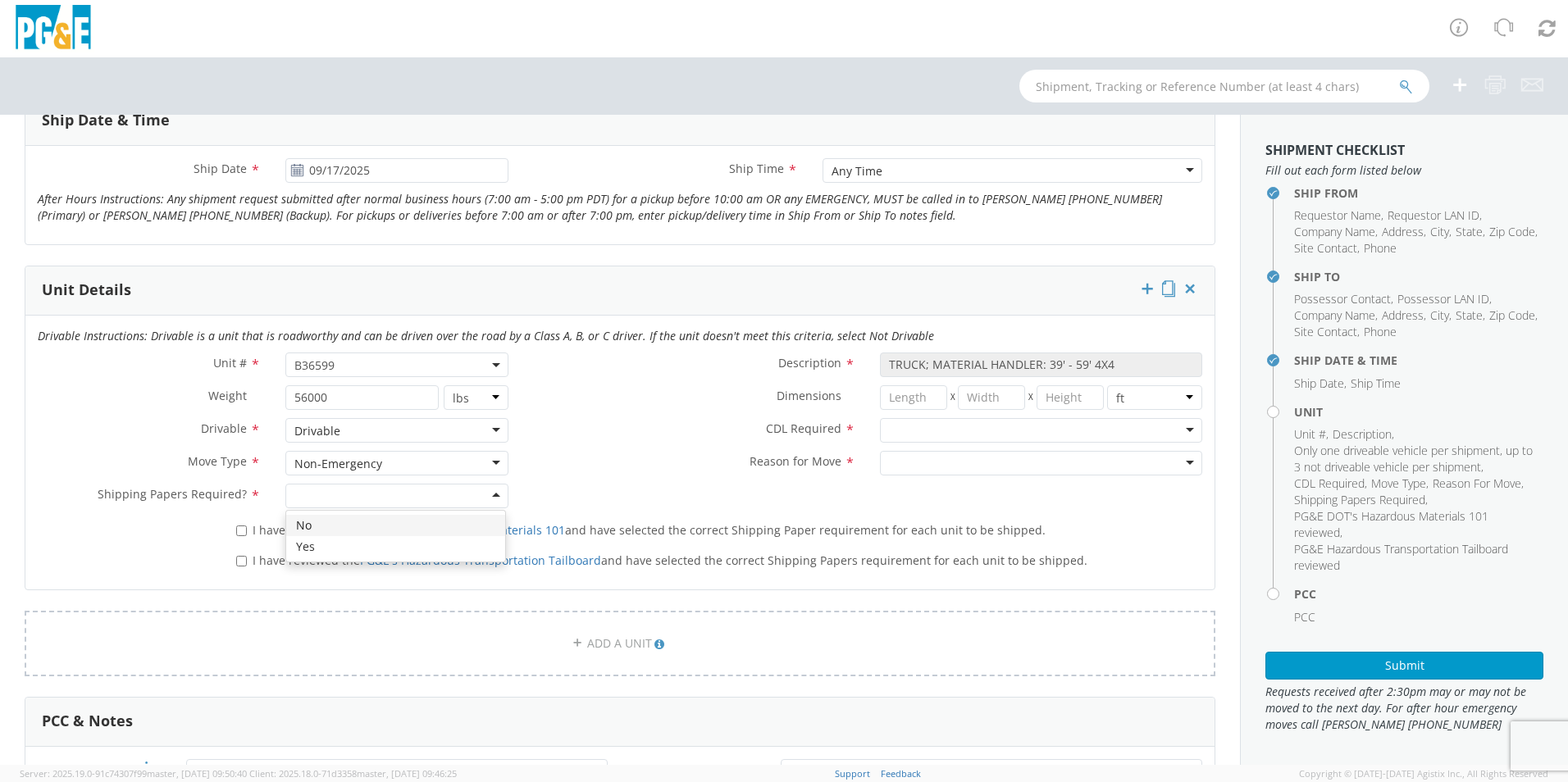
click at [335, 489] on div at bounding box center [397, 496] width 223 height 25
click at [640, 467] on label "Reason for Move *" at bounding box center [694, 461] width 347 height 21
click at [905, 433] on div at bounding box center [1041, 430] width 322 height 25
click at [908, 466] on div at bounding box center [1041, 463] width 322 height 25
click at [707, 486] on div "Unit # * B36599 B36599 Description * TRUCK; MATERIAL HANDLER: 39' - 59' 4X4 Wei…" at bounding box center [620, 434] width 1190 height 164
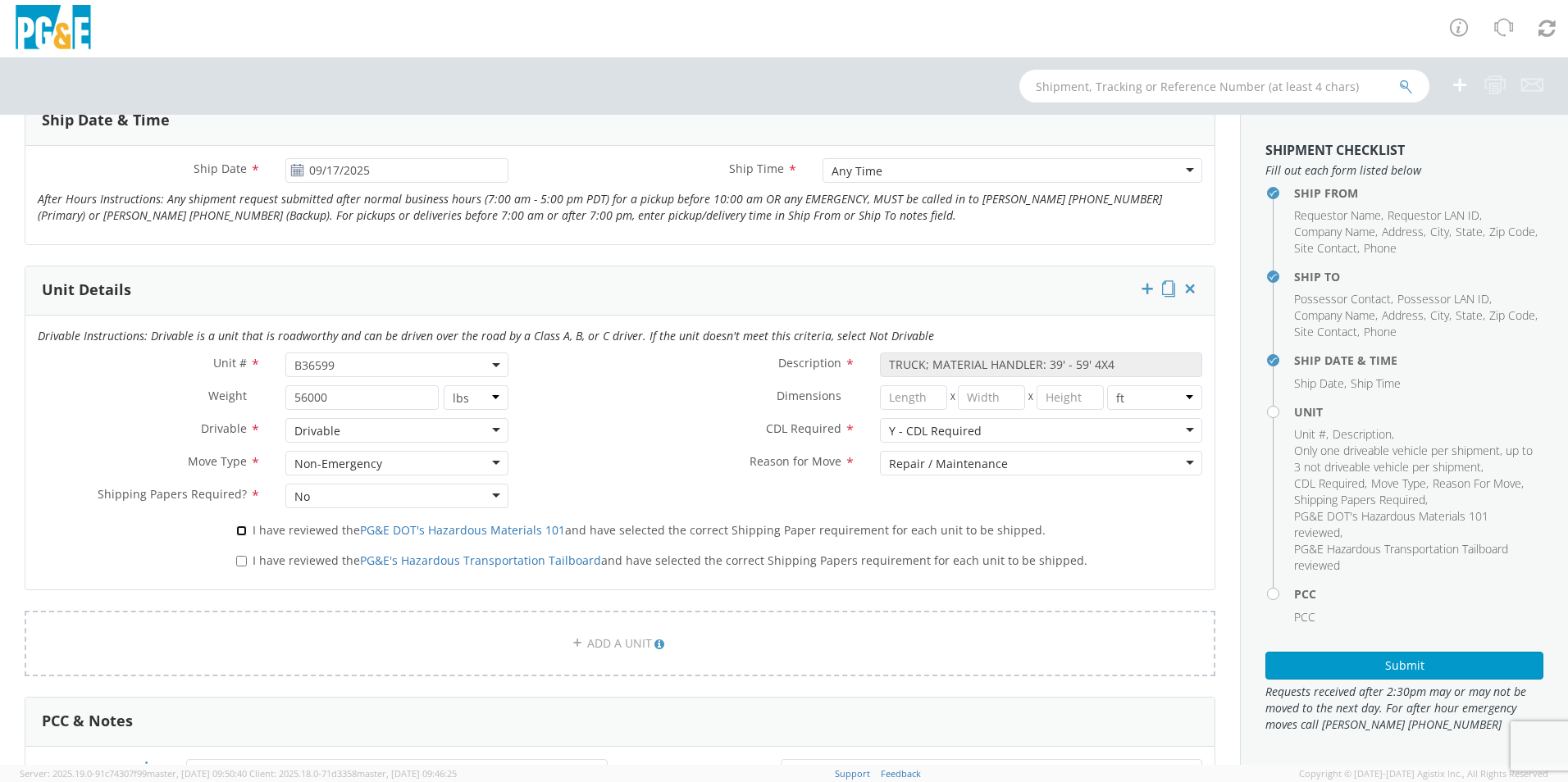
click at [241, 536] on input "I have reviewed the PG&E DOT's Hazardous Materials 101 and have selected the co…" at bounding box center [242, 531] width 11 height 11
checkbox input "true"
click at [241, 557] on input "I have reviewed the PG&E's Hazardous Transportation Tailboard and have selected…" at bounding box center [242, 561] width 11 height 11
checkbox input "true"
click at [622, 466] on label "Reason for Move *" at bounding box center [694, 461] width 347 height 21
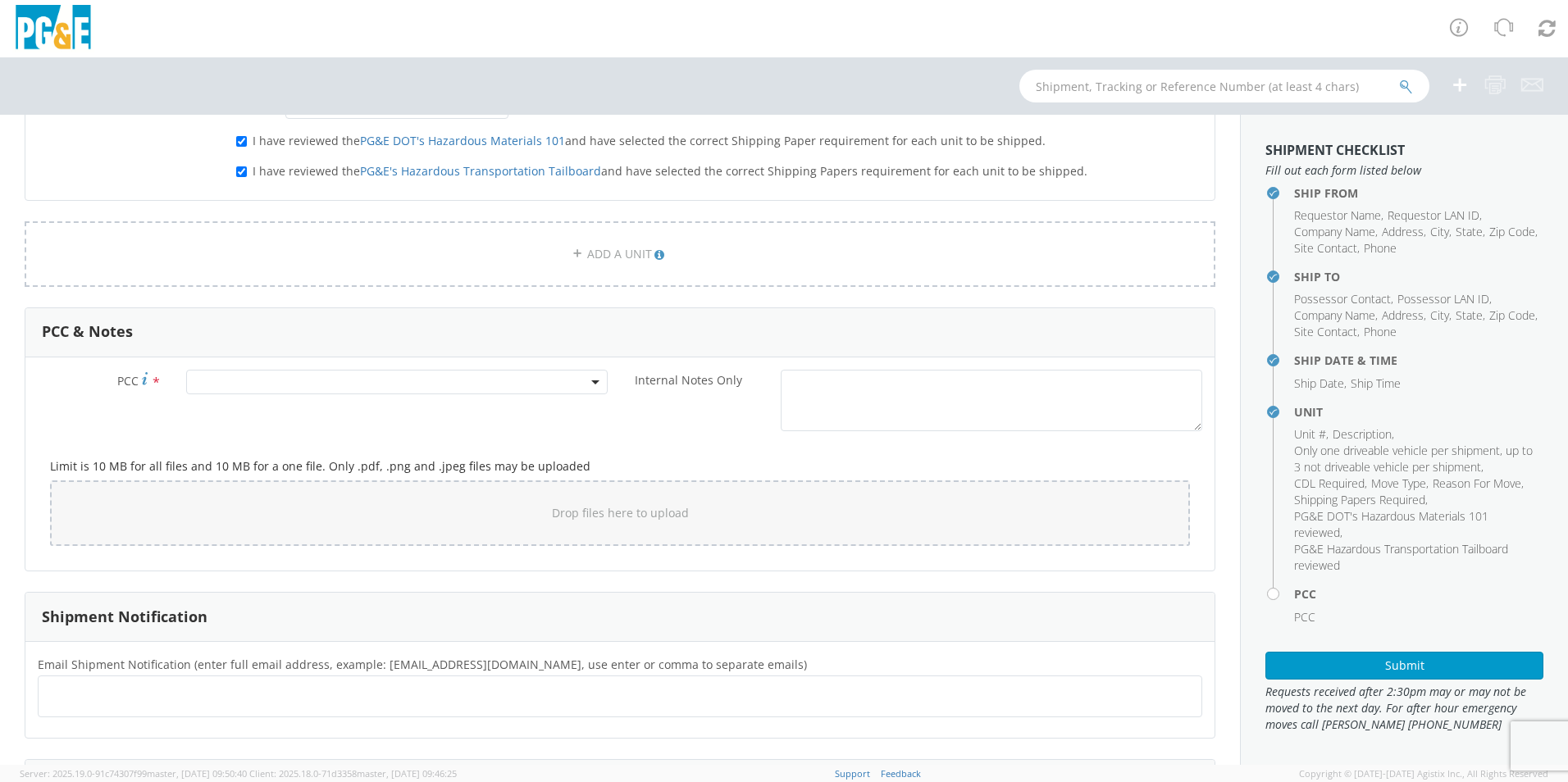
scroll to position [1037, 0]
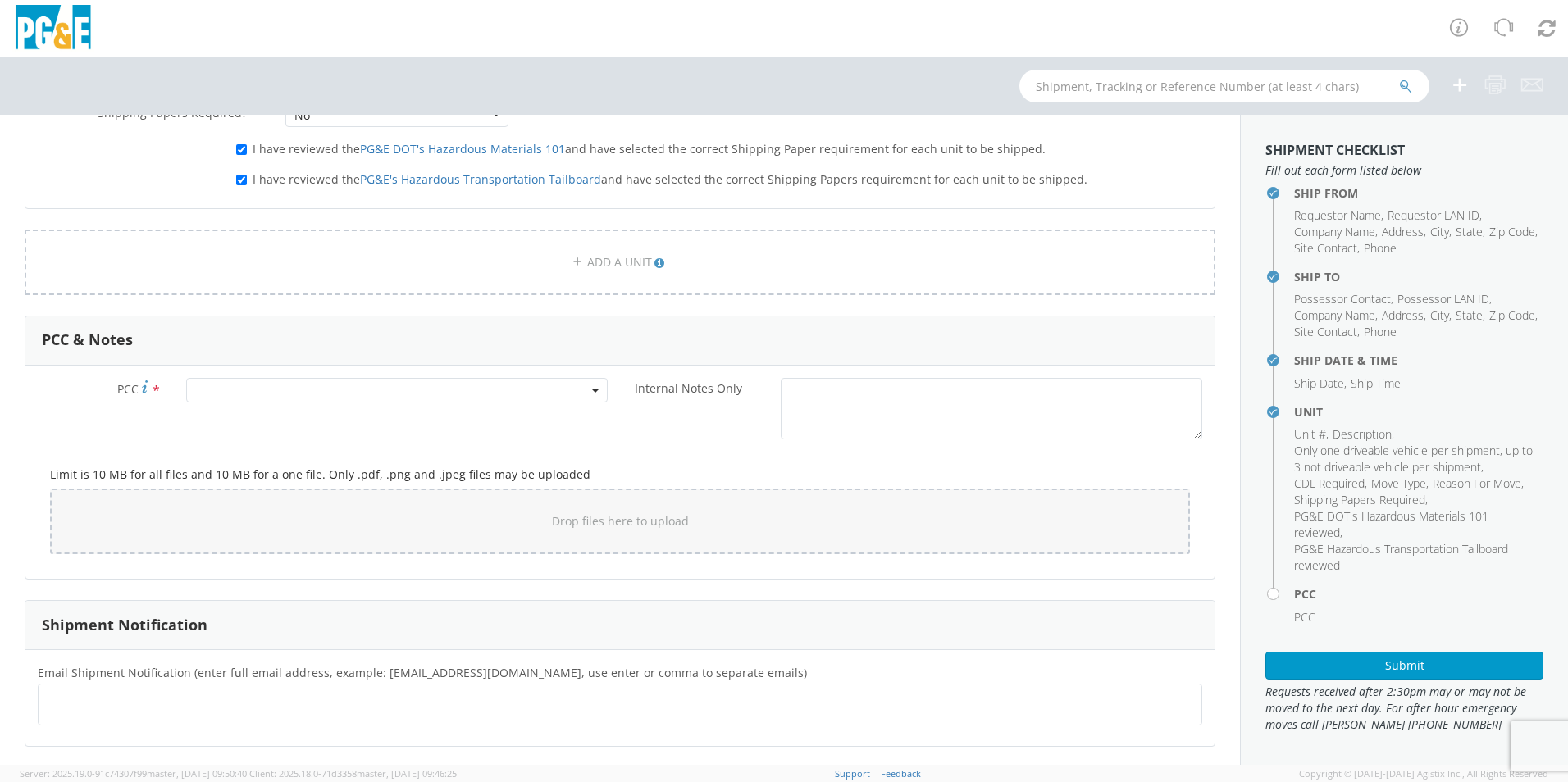
click at [264, 398] on span at bounding box center [397, 391] width 421 height 25
click at [270, 421] on input "number" at bounding box center [394, 417] width 408 height 25
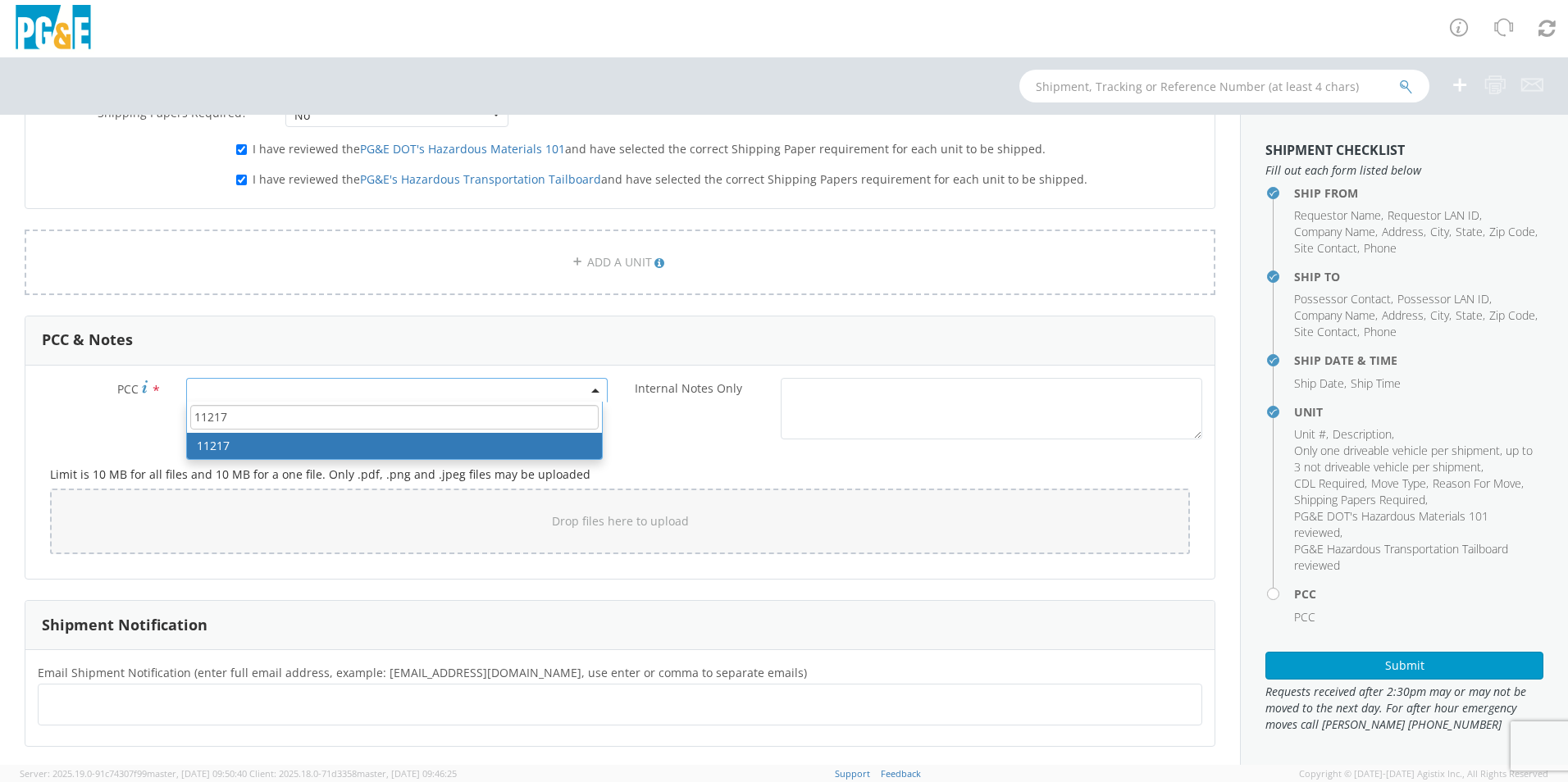
type input "11217"
select select "11217"
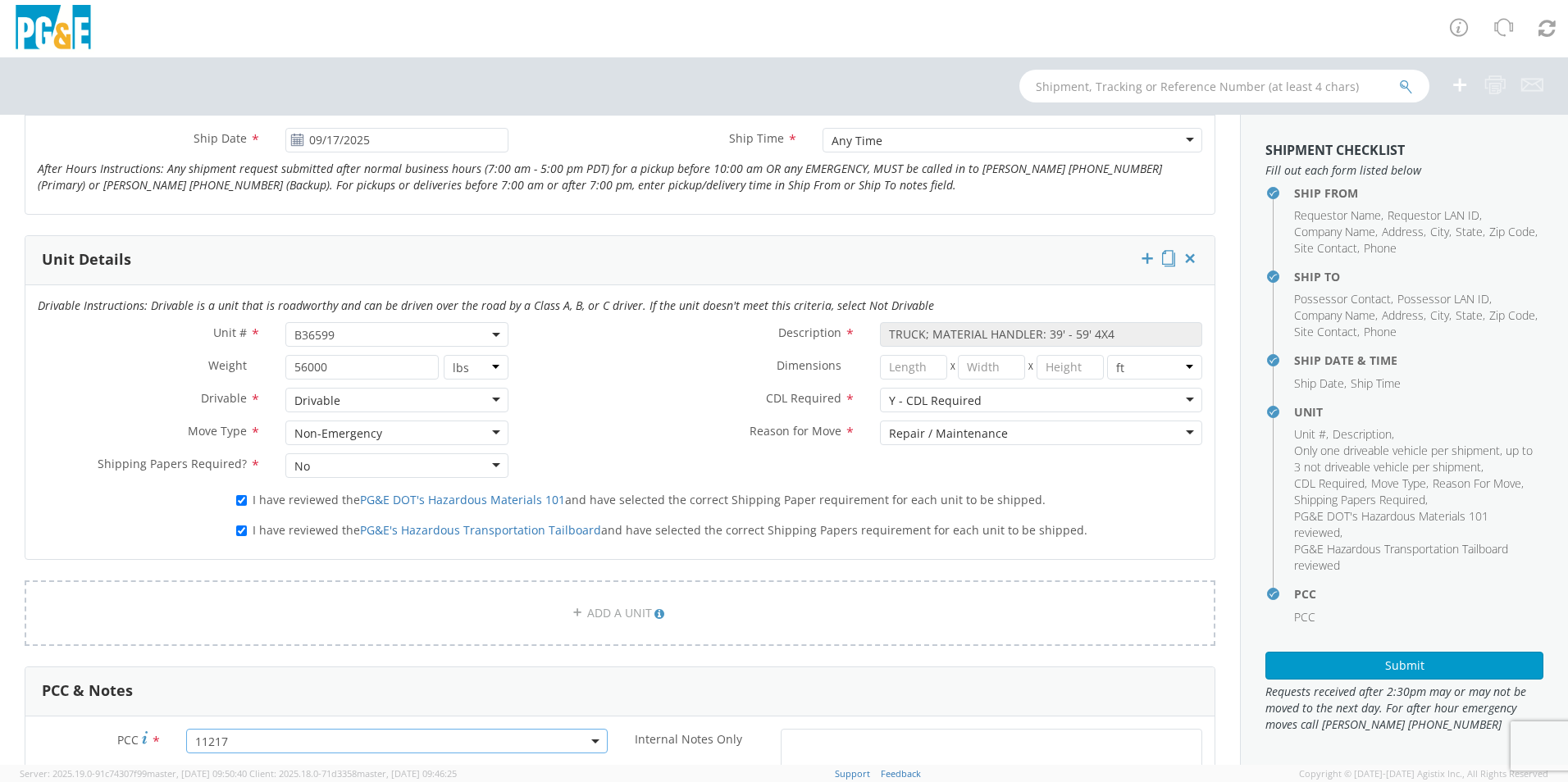
scroll to position [627, 0]
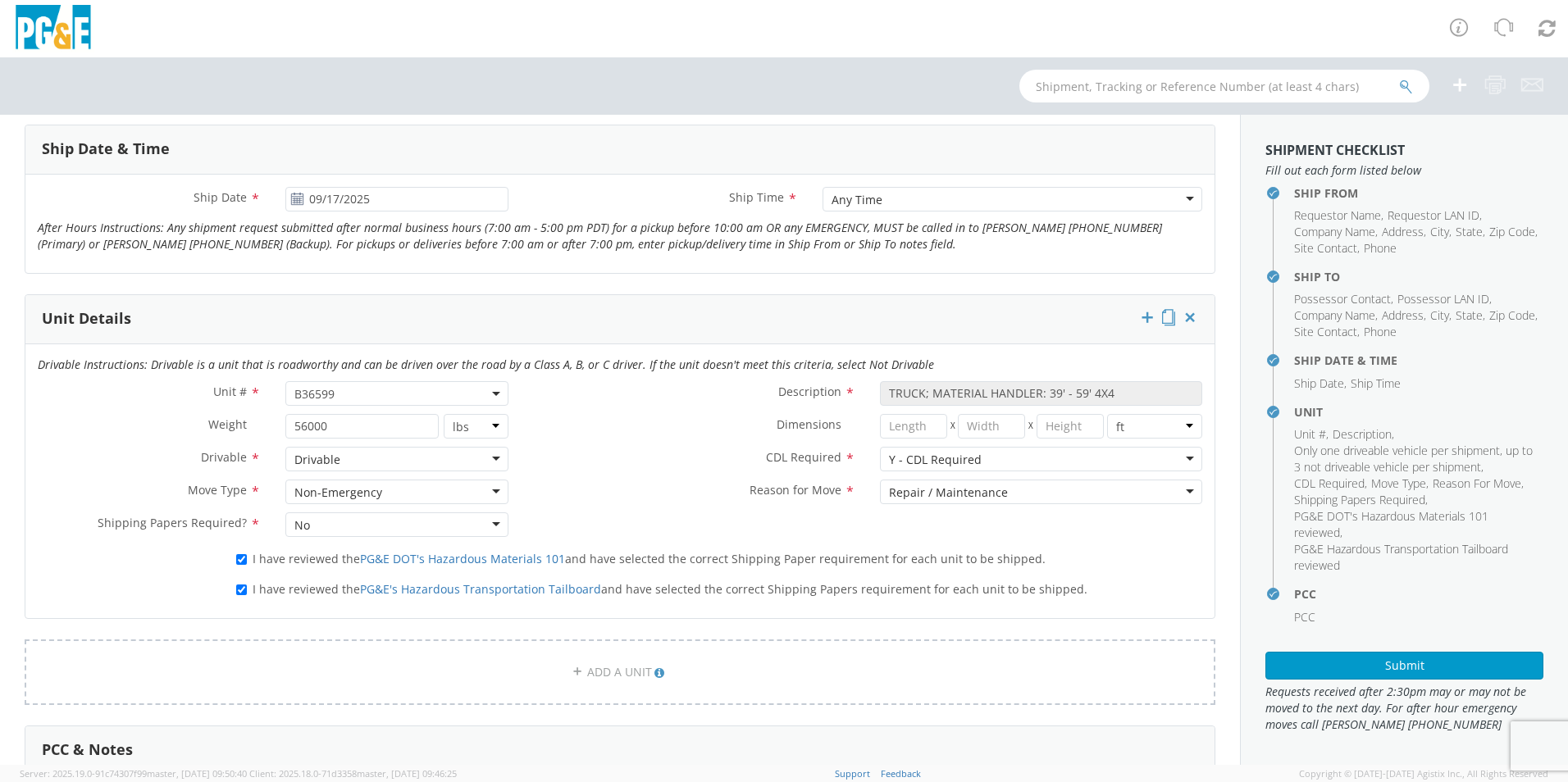
click at [664, 461] on label "CDL Required *" at bounding box center [694, 457] width 347 height 21
click at [660, 460] on label "CDL Required *" at bounding box center [694, 457] width 347 height 21
click at [596, 480] on label "Reason for Move *" at bounding box center [694, 490] width 347 height 21
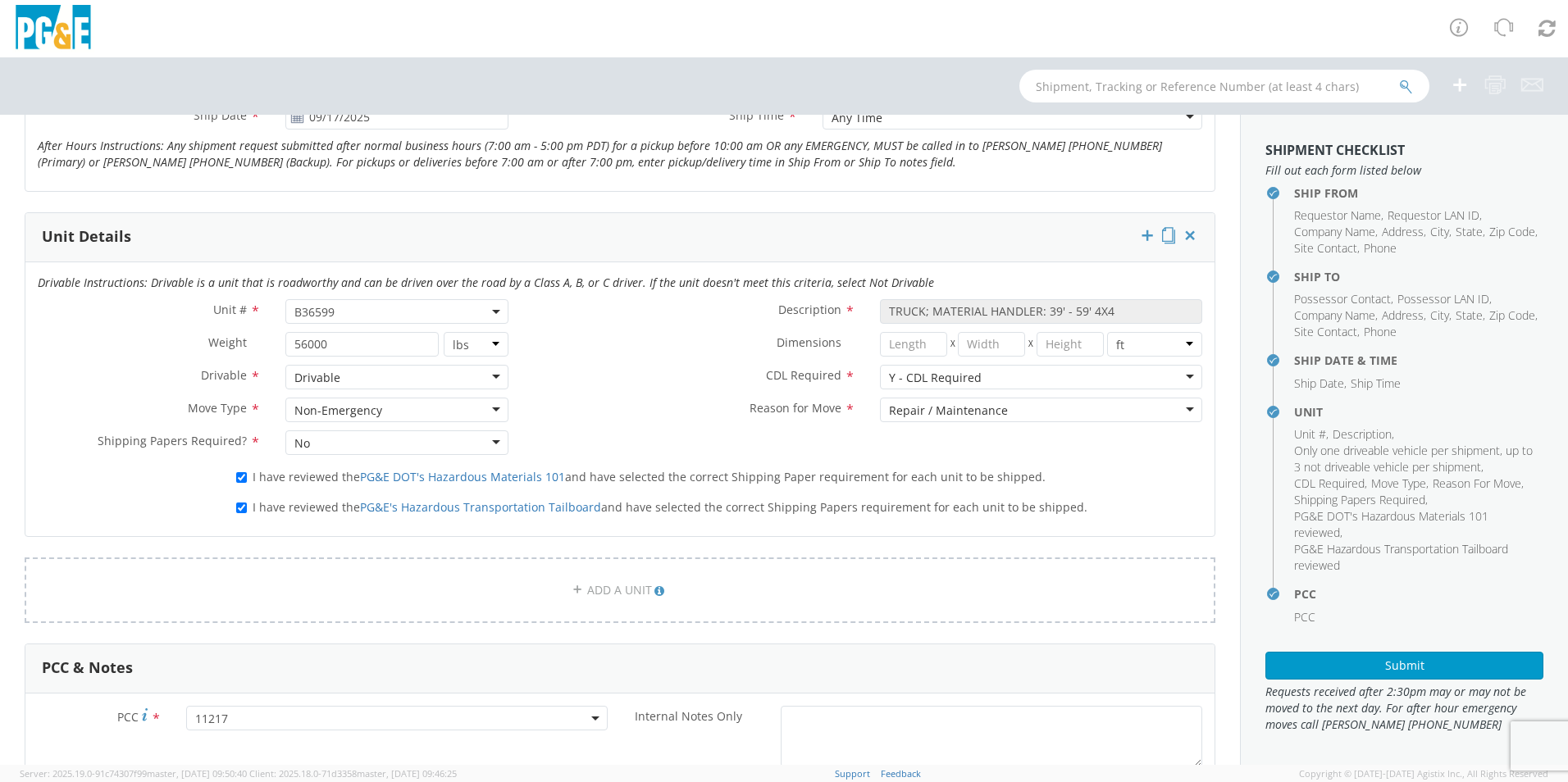
click at [626, 419] on div "Reason for Move * Repair / Maintenance Repair / Maintenance Newly Leased Pool U…" at bounding box center [868, 410] width 694 height 25
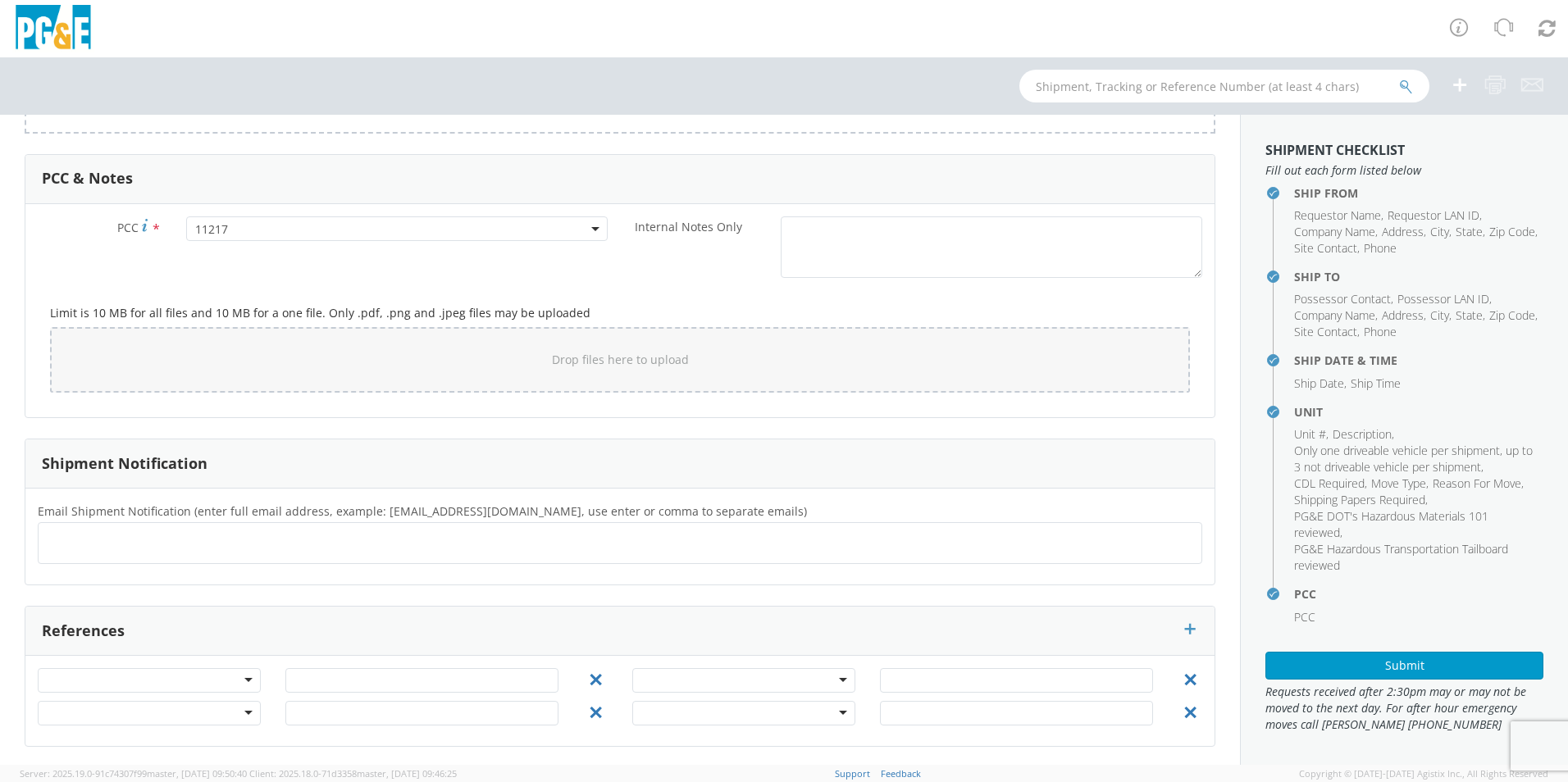
scroll to position [1201, 0]
click at [115, 546] on ul at bounding box center [620, 541] width 1150 height 27
type input "[EMAIL_ADDRESS][DOMAIN_NAME]"
click at [333, 410] on div "PCC * 11217 11217 Internal Notes Only * Limit is 10 MB for all files and 10 MB …" at bounding box center [620, 308] width 1190 height 213
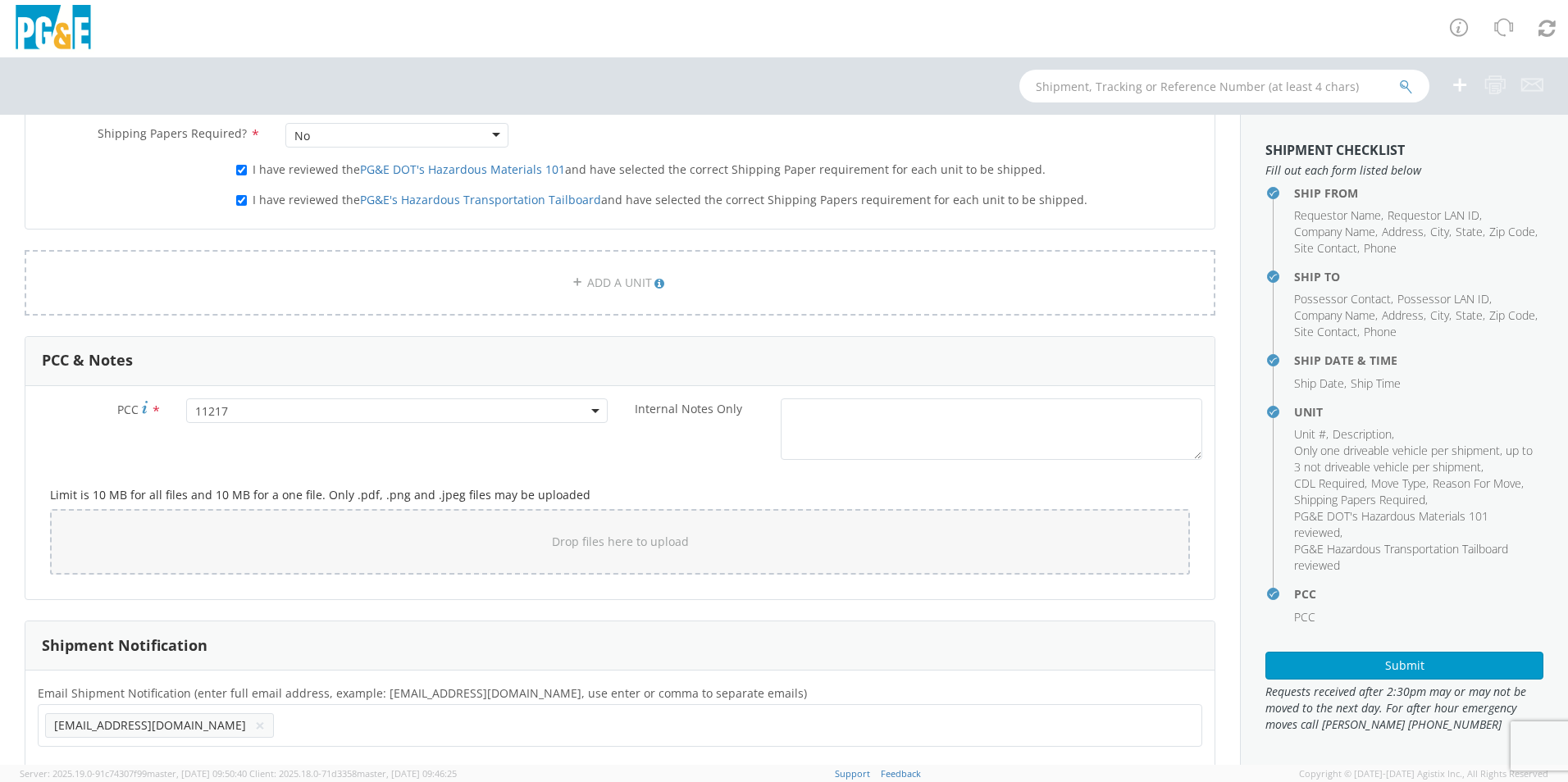
scroll to position [1148, 0]
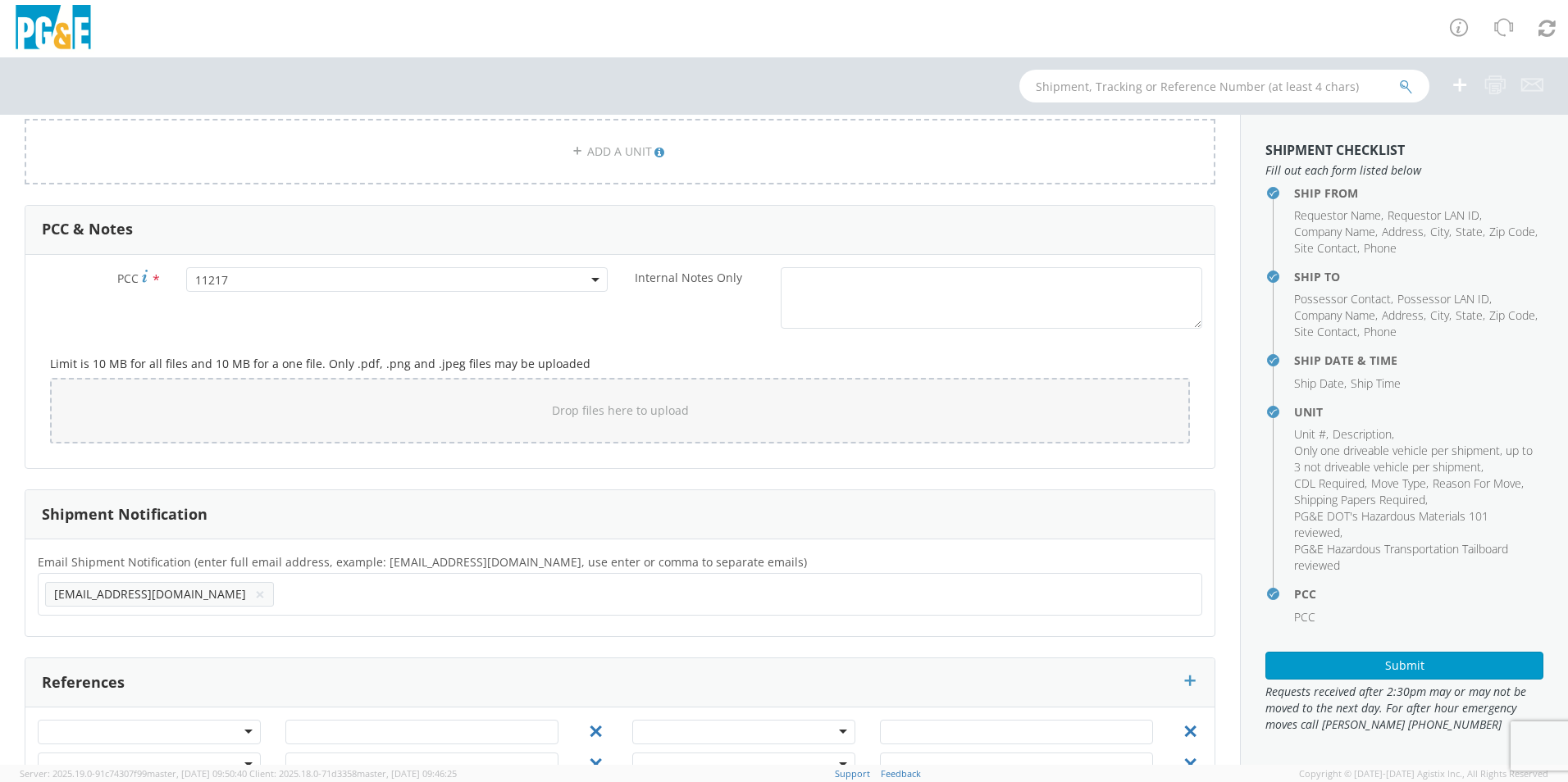
click at [277, 597] on ul "[EMAIL_ADDRESS][DOMAIN_NAME] ×" at bounding box center [620, 594] width 1150 height 28
type input "[EMAIL_ADDRESS][DOMAIN_NAME]"
click at [447, 661] on div "References" at bounding box center [620, 683] width 1190 height 49
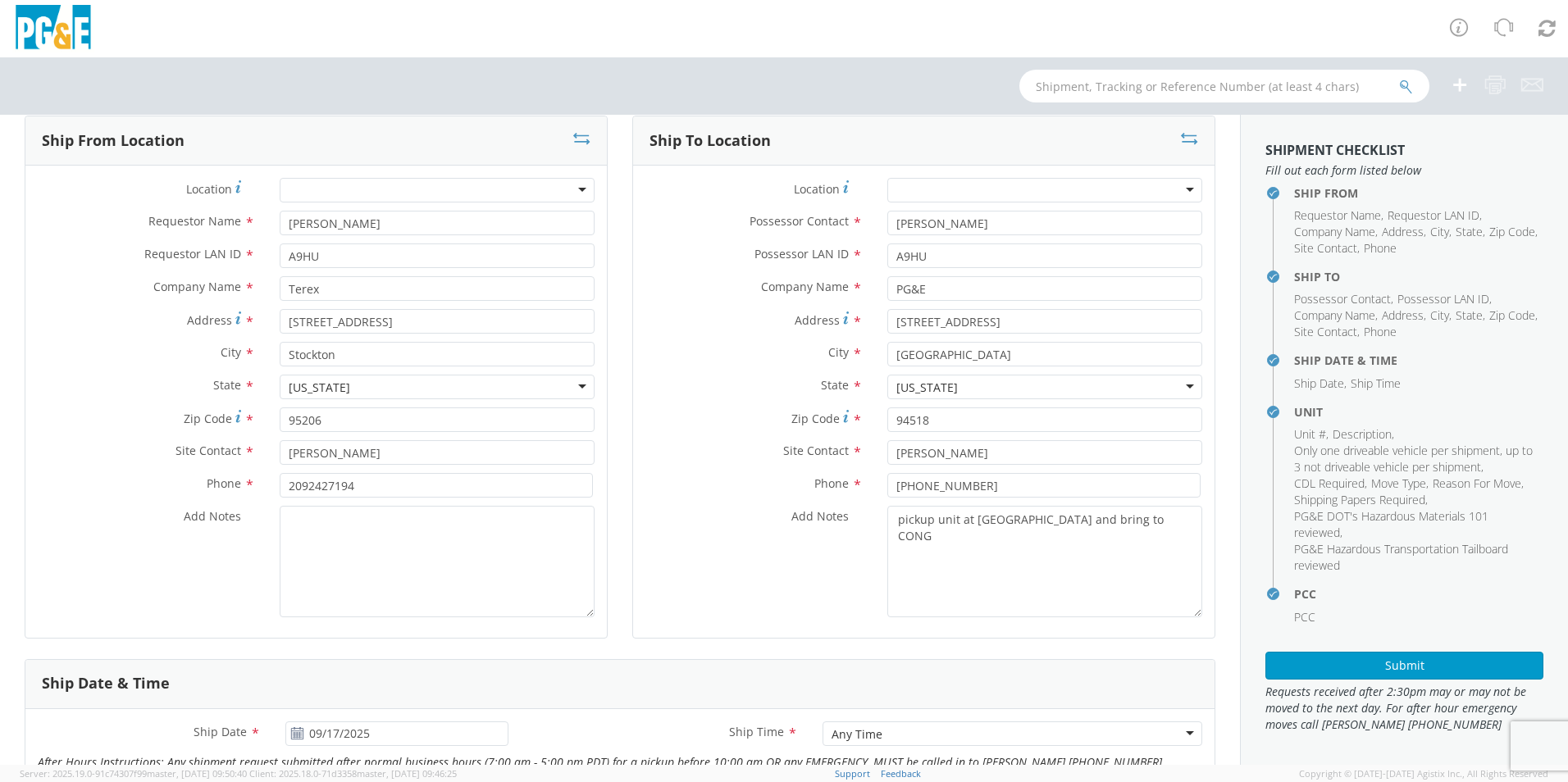
scroll to position [0, 0]
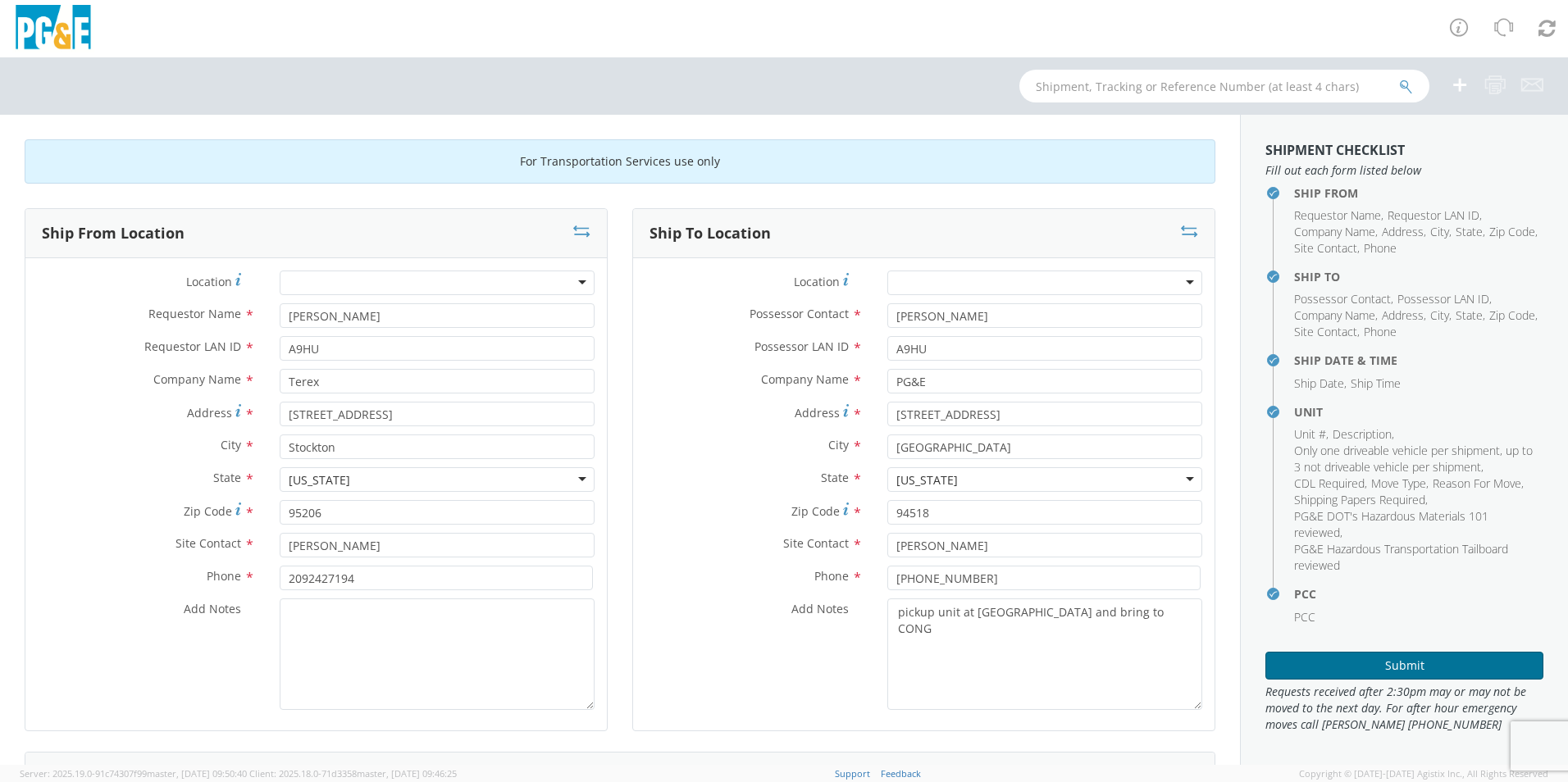
click at [1334, 670] on button "Submit" at bounding box center [1404, 666] width 278 height 28
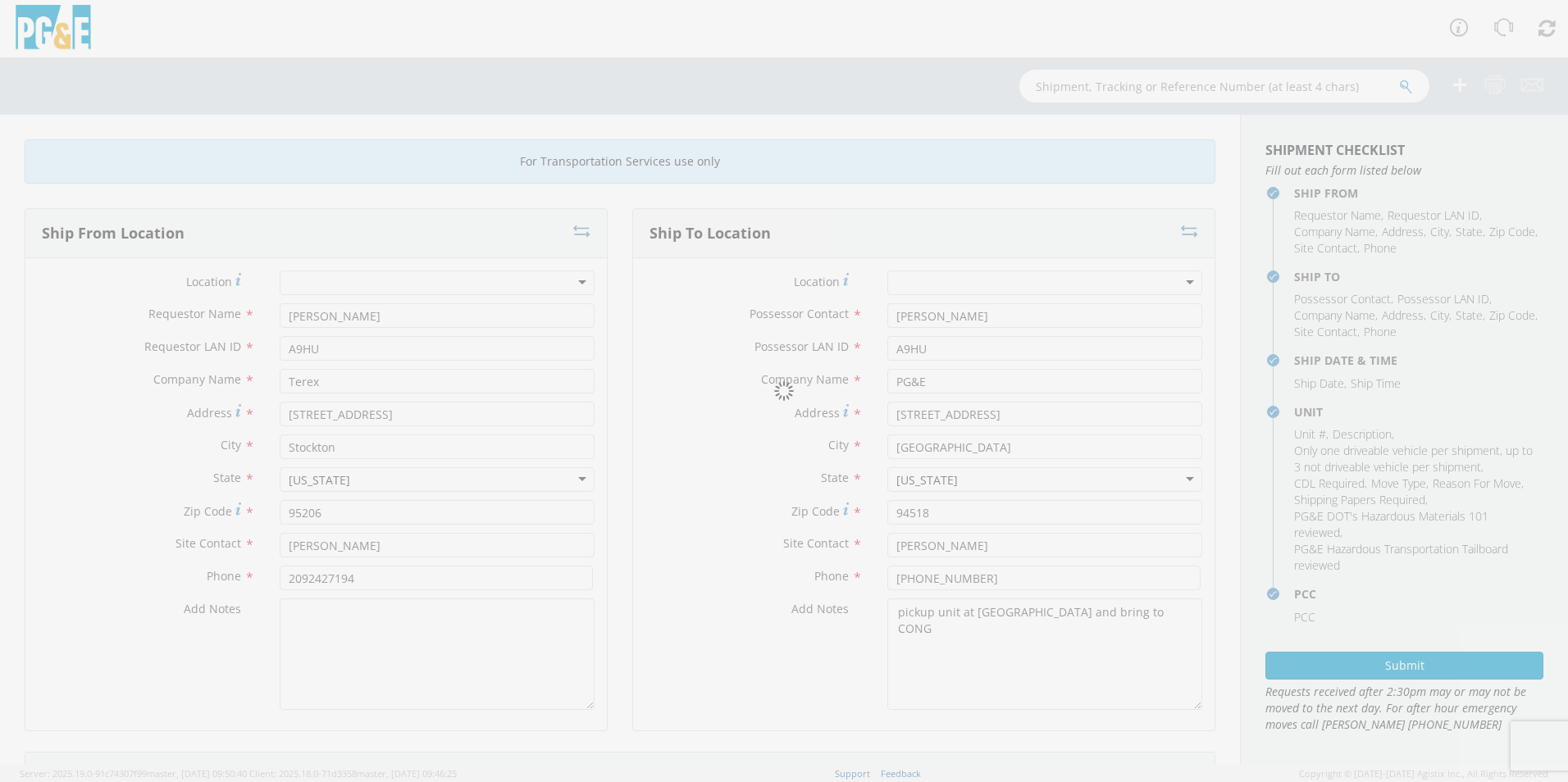
click at [622, 475] on div at bounding box center [784, 391] width 1568 height 782
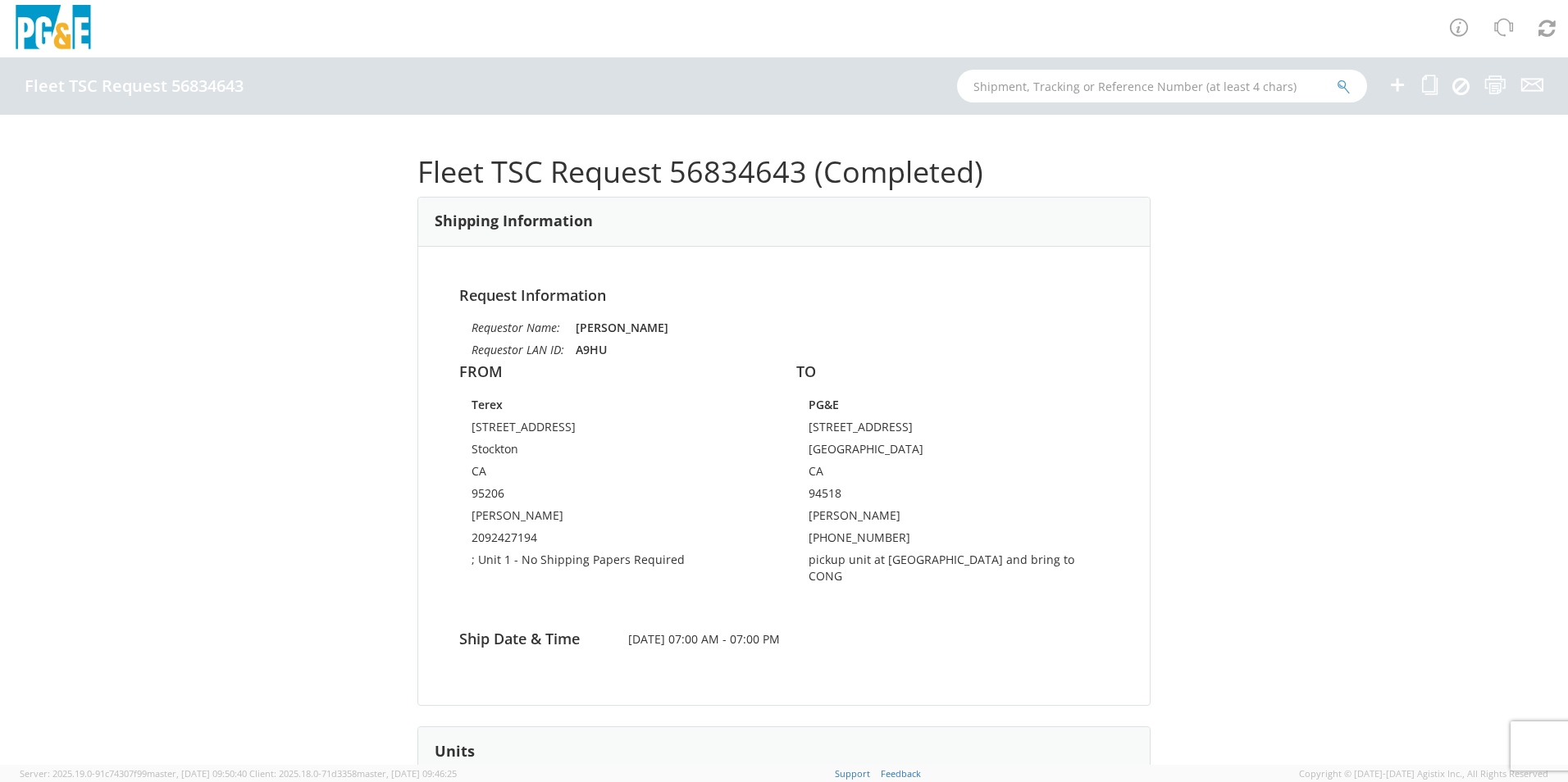
click at [1021, 158] on h1 "Fleet TSC Request 56834643 (Completed)" at bounding box center [783, 172] width 733 height 33
